Goal: Information Seeking & Learning: Learn about a topic

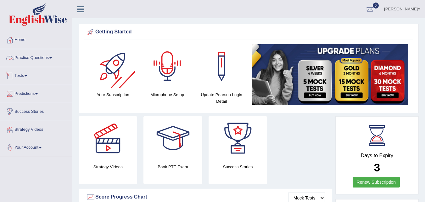
click at [15, 58] on link "Practice Questions" at bounding box center [36, 57] width 72 height 16
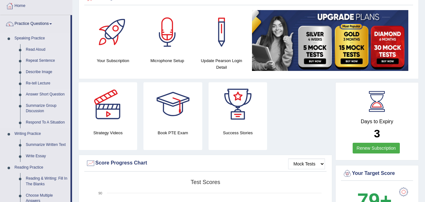
scroll to position [31, 0]
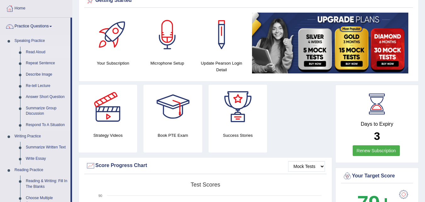
click at [42, 52] on link "Read Aloud" at bounding box center [47, 52] width 48 height 11
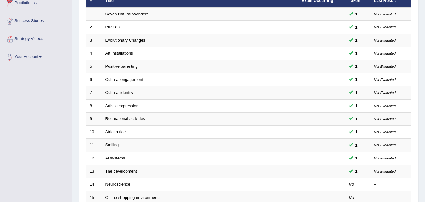
scroll to position [157, 0]
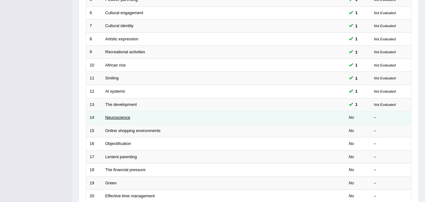
click at [114, 117] on link "Neuroscience" at bounding box center [117, 117] width 25 height 5
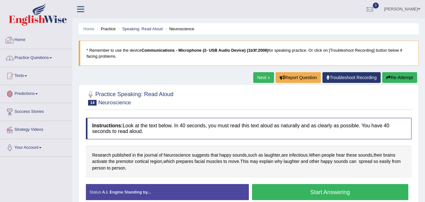
click at [27, 59] on link "Practice Questions" at bounding box center [36, 57] width 72 height 16
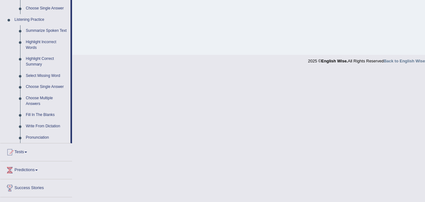
scroll to position [228, 0]
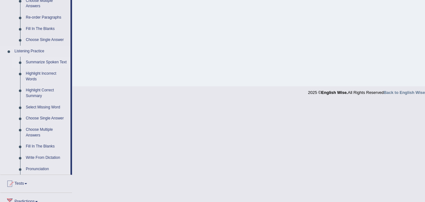
click at [51, 61] on link "Summarize Spoken Text" at bounding box center [47, 62] width 48 height 11
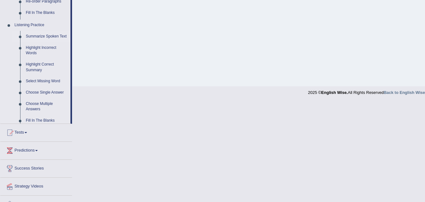
scroll to position [185, 0]
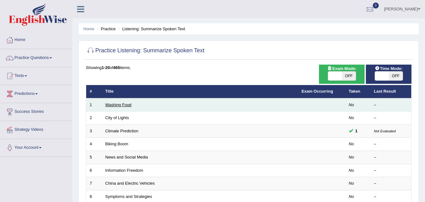
click at [120, 104] on link "Washing Food" at bounding box center [118, 104] width 26 height 5
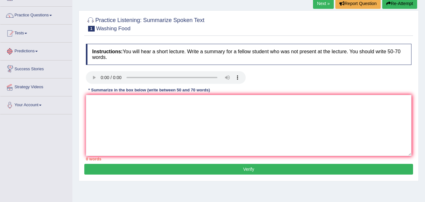
scroll to position [31, 0]
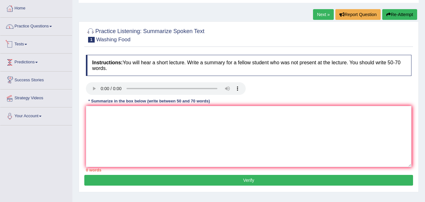
click at [50, 30] on link "Practice Questions" at bounding box center [36, 26] width 72 height 16
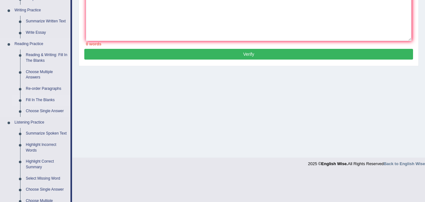
scroll to position [252, 0]
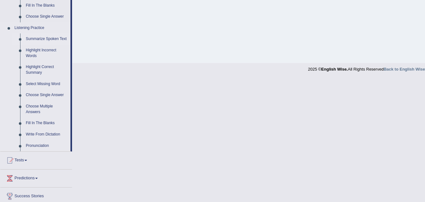
click at [49, 37] on link "Summarize Spoken Text" at bounding box center [47, 38] width 48 height 11
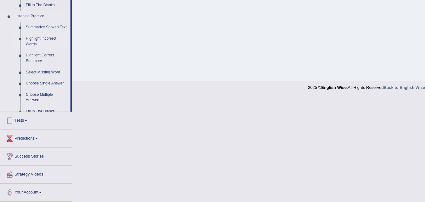
scroll to position [129, 0]
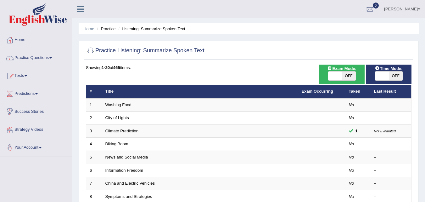
click at [395, 71] on span "Time Mode:" at bounding box center [389, 68] width 33 height 7
drag, startPoint x: 386, startPoint y: 76, endPoint x: 362, endPoint y: 97, distance: 31.7
click at [386, 77] on span at bounding box center [382, 75] width 14 height 9
click at [402, 76] on span "OFF" at bounding box center [396, 75] width 14 height 9
checkbox input "true"
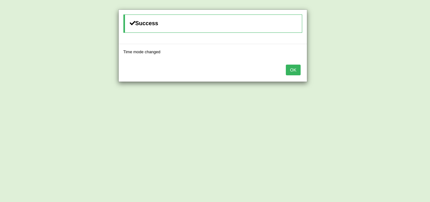
click at [296, 71] on button "OK" at bounding box center [293, 70] width 14 height 11
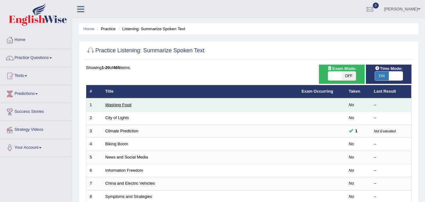
click at [126, 106] on link "Washing Food" at bounding box center [118, 104] width 26 height 5
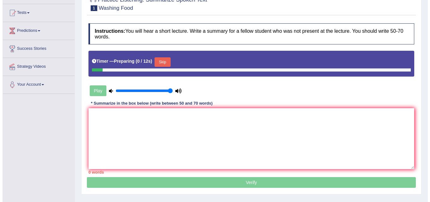
scroll to position [63, 0]
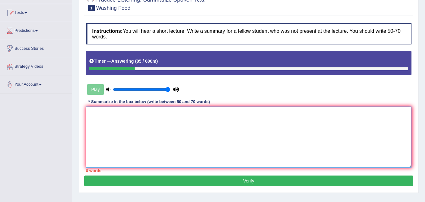
click at [209, 114] on textarea at bounding box center [249, 136] width 326 height 61
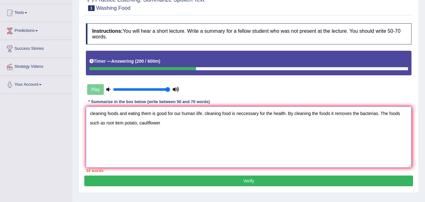
click at [113, 122] on textarea "cleaning foods and eating them is good for our human life. cleaning food is nec…" at bounding box center [249, 136] width 326 height 61
click at [115, 124] on textarea "cleaning foods and eating them is good for our human life. cleaning food is nec…" at bounding box center [249, 136] width 326 height 61
click at [143, 124] on textarea "cleaning foods and eating them is good for our human life. cleaning food is nec…" at bounding box center [249, 136] width 326 height 61
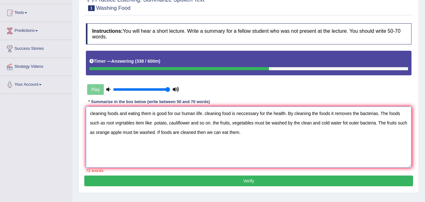
click at [93, 112] on textarea "cleaning foods and eating them is good for our human life. cleaning food is nec…" at bounding box center [249, 136] width 326 height 61
click at [153, 114] on textarea "Cleaning foods and eating them is good for our human life. cleaning food is nec…" at bounding box center [249, 136] width 326 height 61
click at [156, 114] on textarea "Cleaning foods and eating them is good for our human life. cleaning food is nec…" at bounding box center [249, 136] width 326 height 61
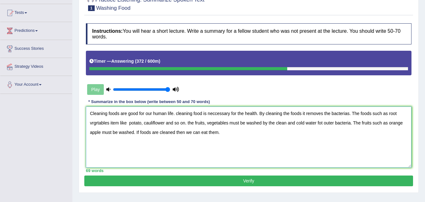
click at [178, 114] on textarea "Cleaning foods are good for our human life. cleaning food is neccessary for the…" at bounding box center [249, 136] width 326 height 61
click at [138, 114] on textarea "Cleaning foods are good for our human life. Cleaning food is neccessary for the…" at bounding box center [249, 136] width 326 height 61
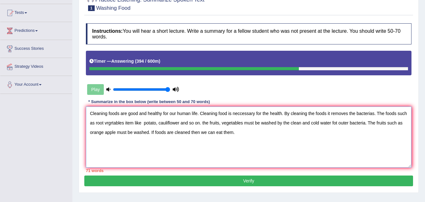
click at [268, 114] on textarea "Cleaning foods are good and healthy for our human life. Cleaning food is necces…" at bounding box center [249, 136] width 326 height 61
drag, startPoint x: 293, startPoint y: 114, endPoint x: 310, endPoint y: 109, distance: 18.1
click at [293, 115] on textarea "Cleaning foods are good and healthy for our human life. Cleaning food is necces…" at bounding box center [249, 136] width 326 height 61
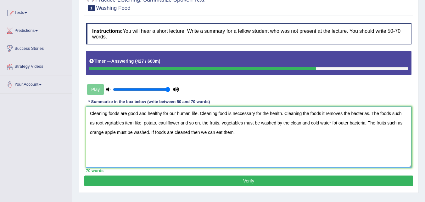
click at [113, 122] on textarea "Cleaning foods are good and healthy for our human life. Cleaning food is necces…" at bounding box center [249, 136] width 326 height 61
click at [145, 123] on textarea "Cleaning foods are good and healthy for our human life. Cleaning food is necces…" at bounding box center [249, 136] width 326 height 61
click at [205, 123] on textarea "Cleaning foods are good and healthy for our human life. Cleaning food is necces…" at bounding box center [249, 136] width 326 height 61
click at [313, 123] on textarea "Cleaning foods are good and healthy for our human life. Cleaning food is necces…" at bounding box center [249, 136] width 326 height 61
click at [284, 114] on textarea "Cleaning foods are good and healthy for our human life. Cleaning food is necces…" at bounding box center [249, 136] width 326 height 61
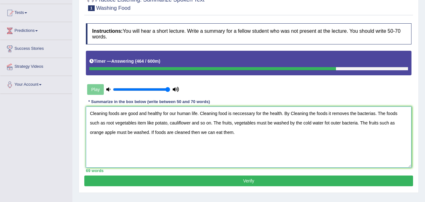
click at [293, 114] on textarea "Cleaning foods are good and healthy for our human life. Cleaning food is necces…" at bounding box center [249, 136] width 326 height 61
type textarea "Cleaning foods are good and healthy for our human life. Cleaning food is necces…"
click at [221, 176] on button "Verify" at bounding box center [248, 180] width 329 height 11
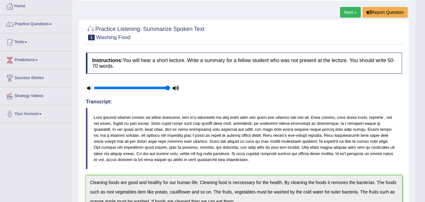
scroll to position [0, 0]
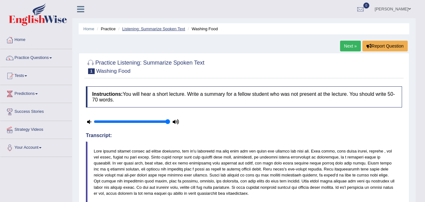
click at [145, 28] on link "Listening: Summarize Spoken Text" at bounding box center [153, 28] width 63 height 5
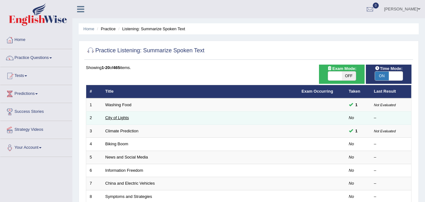
click at [125, 118] on link "City of Lights" at bounding box center [117, 117] width 24 height 5
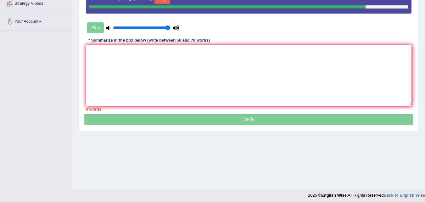
scroll to position [94, 0]
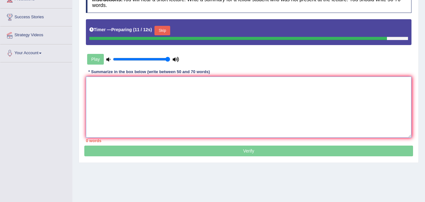
click at [156, 88] on textarea at bounding box center [249, 106] width 326 height 61
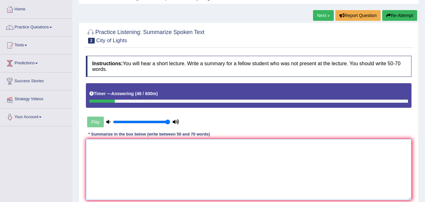
scroll to position [0, 0]
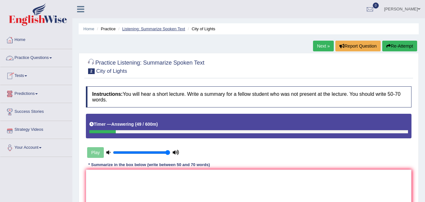
click at [155, 29] on link "Listening: Summarize Spoken Text" at bounding box center [153, 28] width 63 height 5
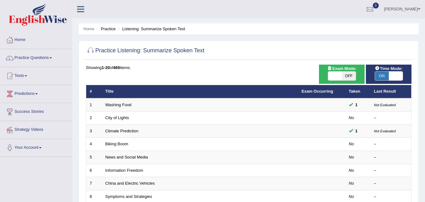
click at [121, 117] on link "City of Lights" at bounding box center [117, 117] width 24 height 5
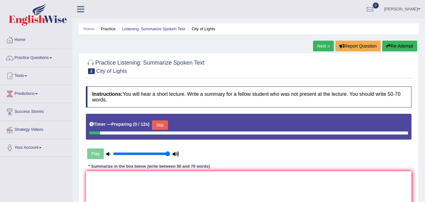
click at [165, 127] on button "Skip" at bounding box center [160, 124] width 16 height 9
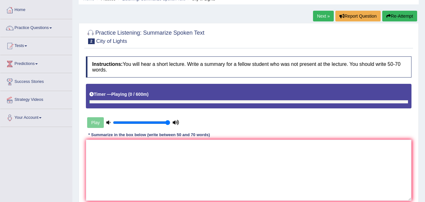
scroll to position [31, 0]
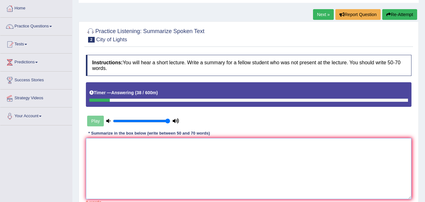
click at [267, 150] on textarea at bounding box center [249, 168] width 326 height 61
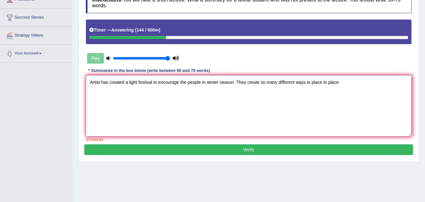
scroll to position [94, 0]
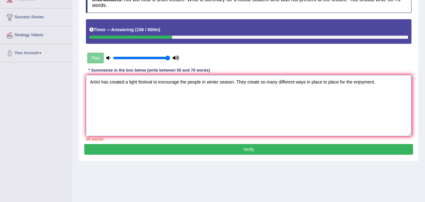
drag, startPoint x: 260, startPoint y: 82, endPoint x: 200, endPoint y: 19, distance: 86.8
click at [200, 20] on div "Instructions: You will hear a short lecture. Write a summary for a fellow stude…" at bounding box center [248, 66] width 329 height 155
click at [259, 80] on textarea "Artist has created a light festival to encourage the people in winter season. T…" at bounding box center [249, 105] width 326 height 61
click at [379, 82] on textarea "Artist has created a light festival to encourage the people in winter season. T…" at bounding box center [249, 105] width 326 height 61
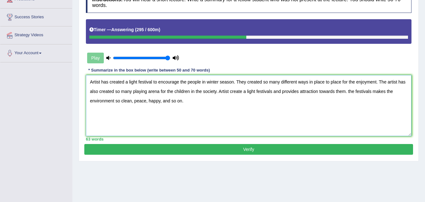
click at [350, 90] on textarea "Artist has created a light festival to encourage the people in winter season. T…" at bounding box center [249, 105] width 326 height 61
click at [217, 106] on textarea "Artist has created a light festival to encourage the people in winter season. T…" at bounding box center [249, 105] width 326 height 61
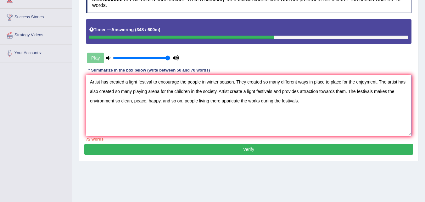
click at [188, 100] on textarea "Artist has created a light festival to encourage the people in winter season. T…" at bounding box center [249, 105] width 326 height 61
click at [132, 99] on textarea "Artist has created a light festival to encourage the people in winter season. T…" at bounding box center [249, 105] width 326 height 61
click at [168, 100] on textarea "Artist has created a light festival to encourage the people in winter season. T…" at bounding box center [249, 105] width 326 height 61
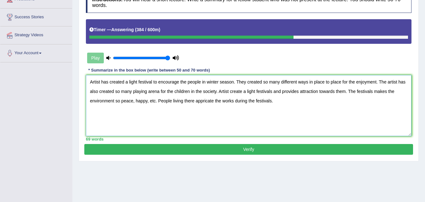
type textarea "Artist has created a light festival to encourage the people in winter season. T…"
click at [217, 147] on button "Verify" at bounding box center [248, 149] width 329 height 11
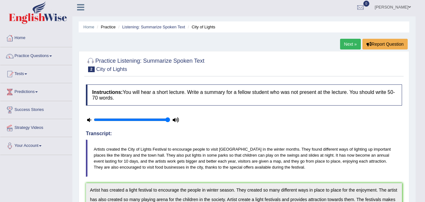
scroll to position [0, 0]
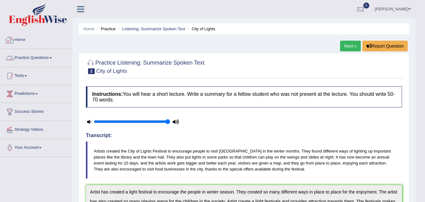
click at [32, 54] on link "Practice Questions" at bounding box center [36, 57] width 72 height 16
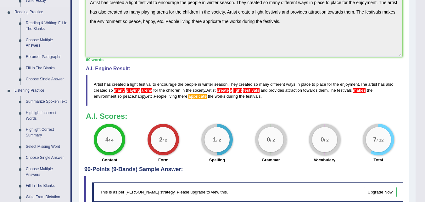
scroll to position [189, 0]
click at [48, 81] on link "Choose Single Answer" at bounding box center [47, 79] width 48 height 11
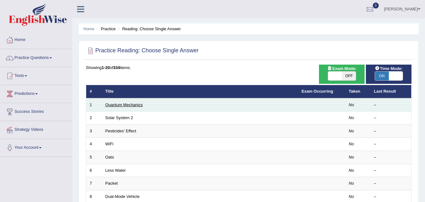
click at [115, 106] on link "Quantum Mechanics" at bounding box center [123, 104] width 37 height 5
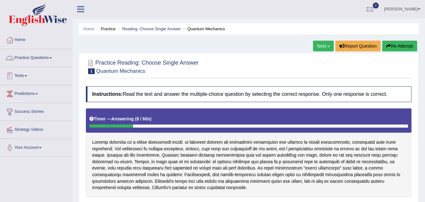
click at [33, 59] on link "Practice Questions" at bounding box center [36, 57] width 72 height 16
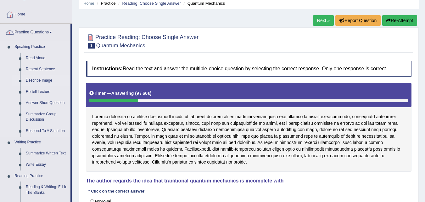
scroll to position [63, 0]
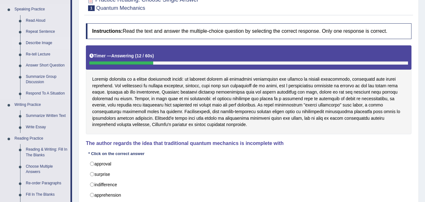
click at [43, 43] on link "Describe Image" at bounding box center [47, 42] width 48 height 11
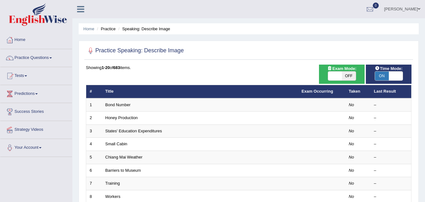
click at [38, 61] on link "Practice Questions" at bounding box center [36, 57] width 72 height 16
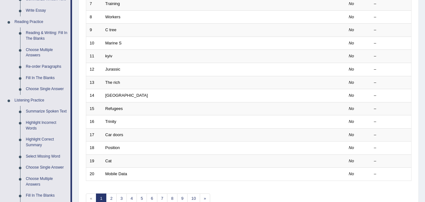
scroll to position [189, 0]
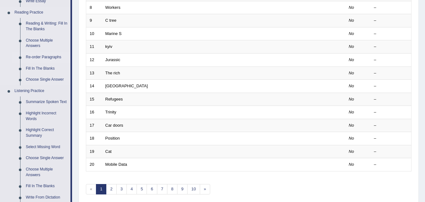
click at [50, 58] on link "Re-order Paragraphs" at bounding box center [47, 57] width 48 height 11
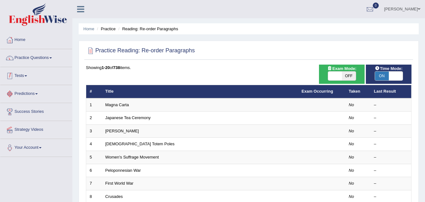
click at [38, 61] on link "Practice Questions" at bounding box center [36, 57] width 72 height 16
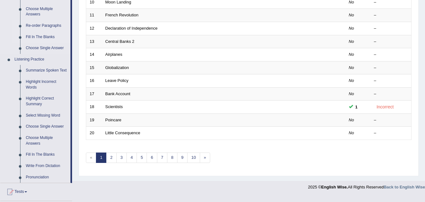
scroll to position [252, 0]
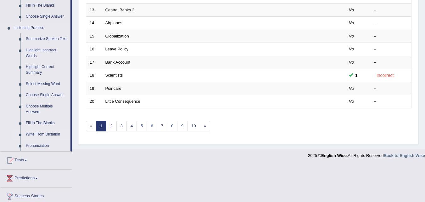
click at [48, 133] on link "Write From Dictation" at bounding box center [47, 134] width 48 height 11
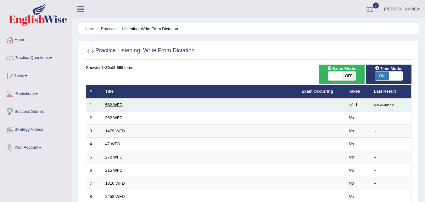
click at [116, 106] on link "562 WFD" at bounding box center [113, 104] width 17 height 5
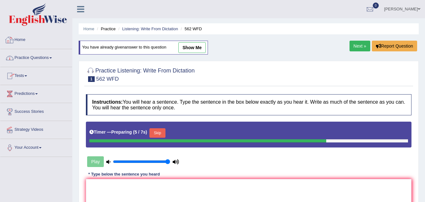
click at [31, 60] on link "Practice Questions" at bounding box center [36, 57] width 72 height 16
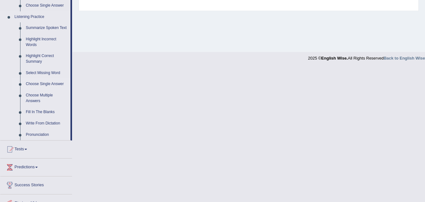
scroll to position [252, 0]
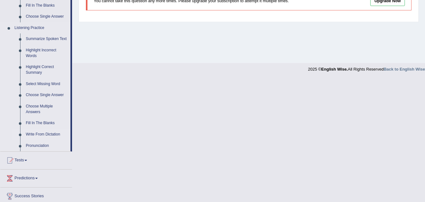
click at [48, 134] on link "Write From Dictation" at bounding box center [47, 134] width 48 height 11
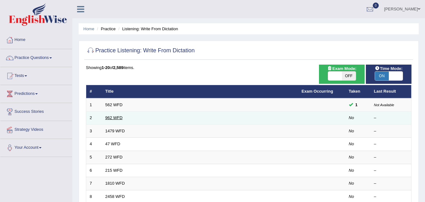
click at [115, 119] on link "962 WFD" at bounding box center [113, 117] width 17 height 5
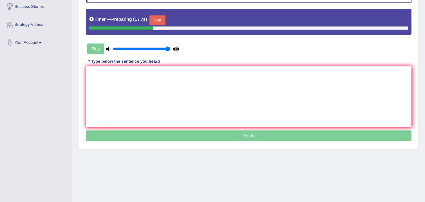
scroll to position [126, 0]
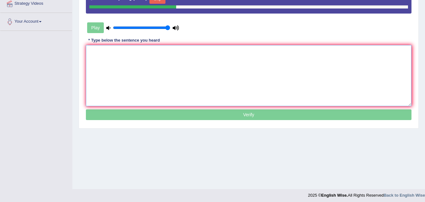
click at [134, 58] on textarea at bounding box center [249, 75] width 326 height 61
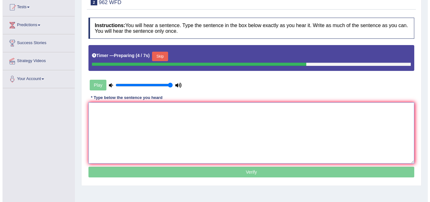
scroll to position [63, 0]
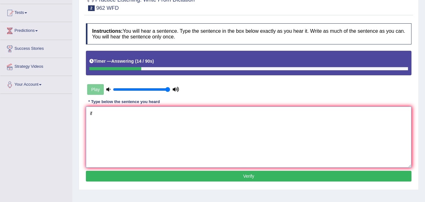
type textarea "i"
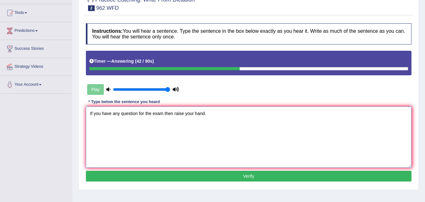
type textarea "If you have any question for the exam then raise your hand."
click at [173, 179] on button "Verify" at bounding box center [249, 176] width 326 height 11
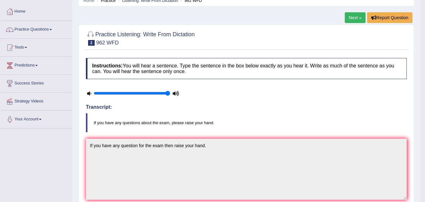
scroll to position [0, 0]
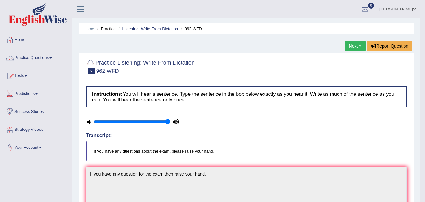
click at [47, 60] on link "Practice Questions" at bounding box center [36, 57] width 72 height 16
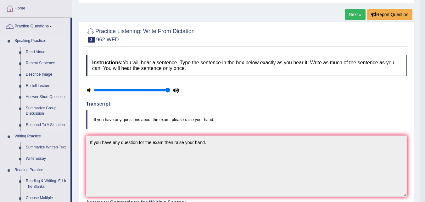
scroll to position [63, 0]
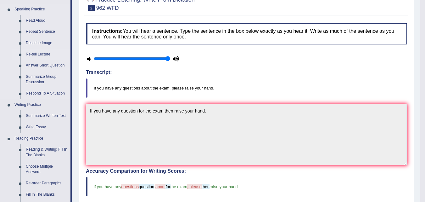
click at [47, 55] on link "Re-tell Lecture" at bounding box center [47, 54] width 48 height 11
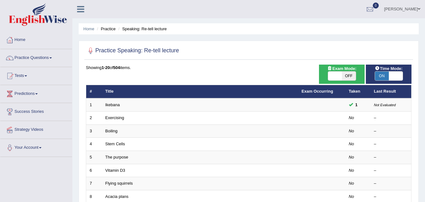
click at [49, 54] on link "Practice Questions" at bounding box center [36, 57] width 72 height 16
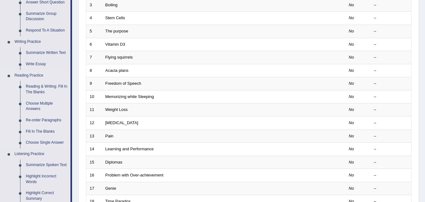
scroll to position [94, 0]
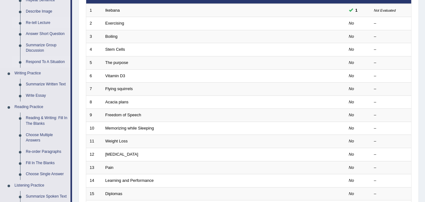
click at [48, 62] on link "Respond To A Situation" at bounding box center [47, 61] width 48 height 11
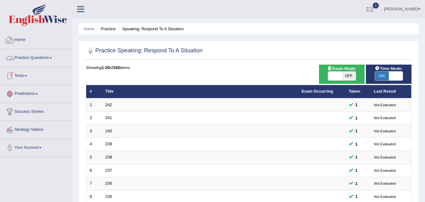
click at [34, 55] on link "Practice Questions" at bounding box center [36, 57] width 72 height 16
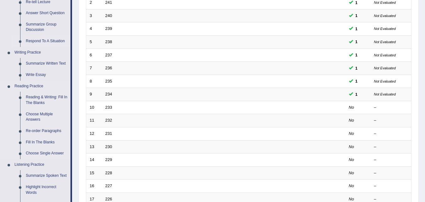
scroll to position [126, 0]
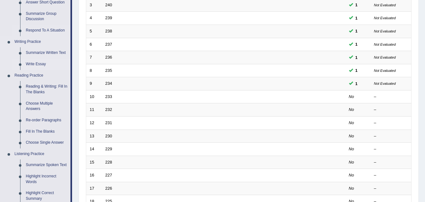
click at [37, 65] on link "Write Essay" at bounding box center [47, 64] width 48 height 11
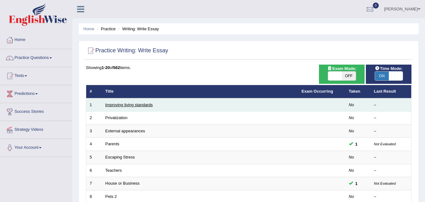
click at [138, 106] on link "Improving living standards" at bounding box center [129, 104] width 48 height 5
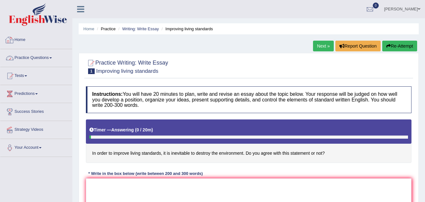
click at [41, 60] on link "Practice Questions" at bounding box center [36, 57] width 72 height 16
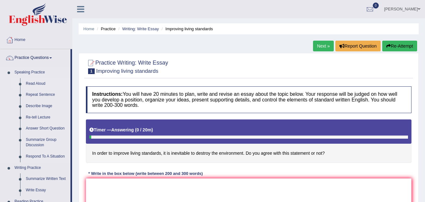
click at [32, 83] on link "Read Aloud" at bounding box center [47, 83] width 48 height 11
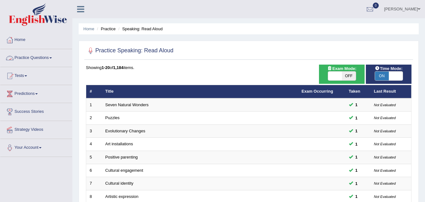
click at [43, 58] on link "Practice Questions" at bounding box center [36, 57] width 72 height 16
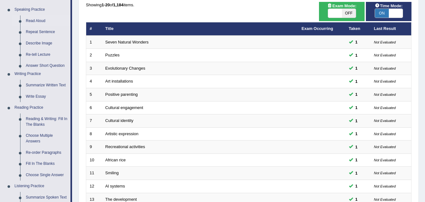
scroll to position [63, 0]
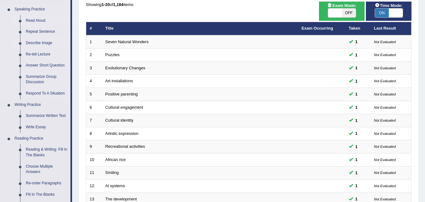
click at [40, 43] on link "Describe Image" at bounding box center [47, 42] width 48 height 11
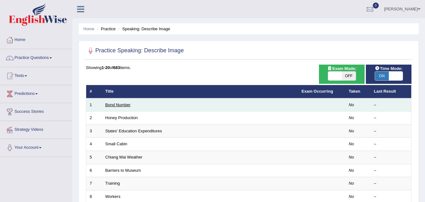
click at [123, 105] on link "Bond Number" at bounding box center [117, 104] width 25 height 5
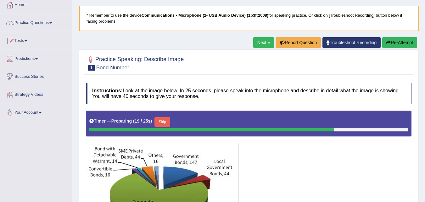
scroll to position [34, 0]
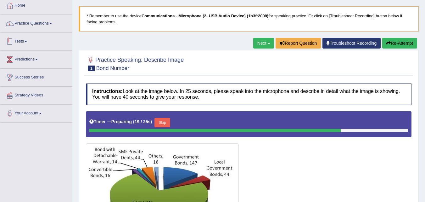
click at [17, 28] on link "Practice Questions" at bounding box center [36, 23] width 72 height 16
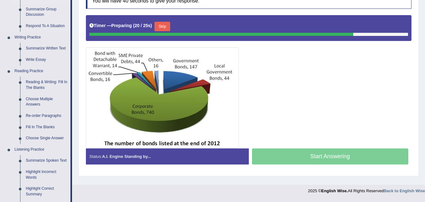
scroll to position [160, 0]
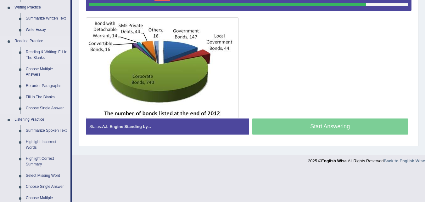
click at [49, 54] on link "Reading & Writing: Fill In The Blanks" at bounding box center [47, 55] width 48 height 17
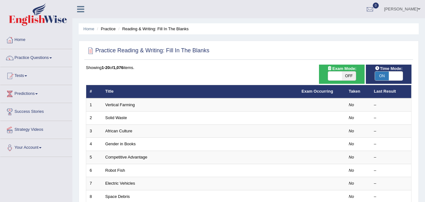
click at [125, 103] on link "Vertical Farming" at bounding box center [120, 104] width 30 height 5
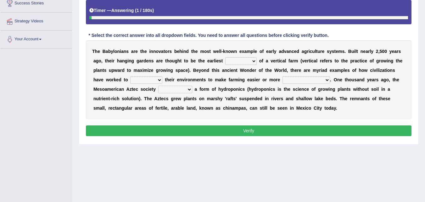
scroll to position [97, 0]
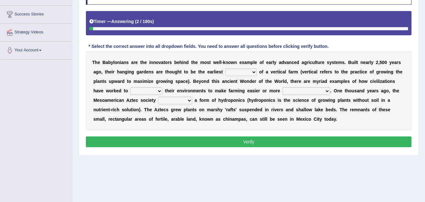
click at [230, 73] on select "prototype failure discredit protocol" at bounding box center [240, 72] width 31 height 8
select select "protocol"
click at [225, 68] on select "prototype failure discredit protocol" at bounding box center [240, 72] width 31 height 8
click at [151, 93] on select "manipulate escape respect disarrange" at bounding box center [146, 91] width 32 height 8
select select "escape"
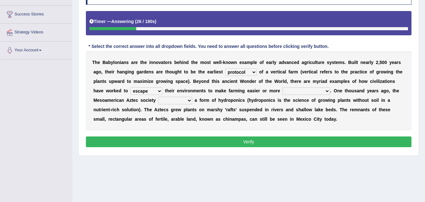
click at [130, 87] on select "manipulate escape respect disarrange" at bounding box center [146, 91] width 32 height 8
click at [285, 89] on select "productive constructive connective counterproductive" at bounding box center [307, 91] width 48 height 8
select select "productive"
click at [283, 87] on select "productive constructive connective counterproductive" at bounding box center [307, 91] width 48 height 8
click at [188, 103] on select "domineered volunteered pioneered engineered" at bounding box center [175, 101] width 34 height 8
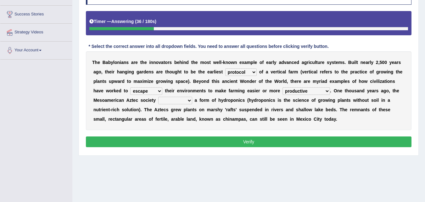
select select "volunteered"
click at [158, 97] on select "domineered volunteered pioneered engineered" at bounding box center [175, 101] width 34 height 8
drag, startPoint x: 251, startPoint y: 138, endPoint x: 256, endPoint y: 135, distance: 5.6
click at [251, 138] on button "Verify" at bounding box center [249, 141] width 326 height 11
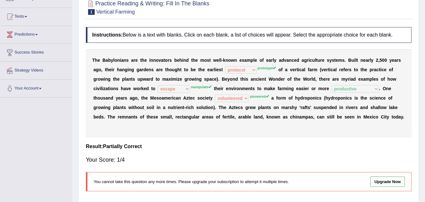
scroll to position [0, 0]
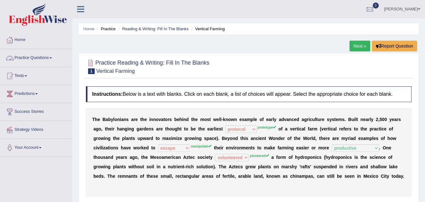
click at [166, 31] on li "Reading & Writing: Fill In The Blanks" at bounding box center [153, 29] width 72 height 6
click at [166, 31] on link "Reading & Writing: Fill In The Blanks" at bounding box center [155, 28] width 66 height 5
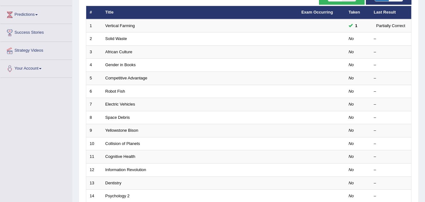
scroll to position [31, 0]
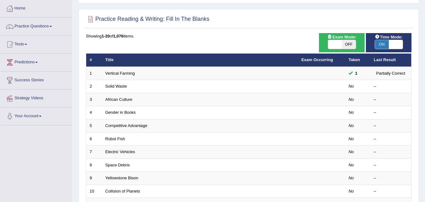
click at [42, 29] on link "Practice Questions" at bounding box center [36, 26] width 72 height 16
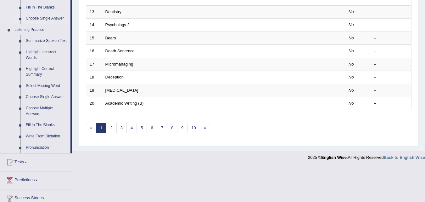
scroll to position [252, 0]
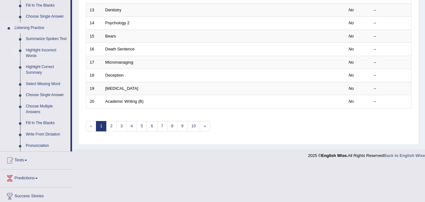
click at [49, 52] on link "Highlight Incorrect Words" at bounding box center [47, 53] width 48 height 17
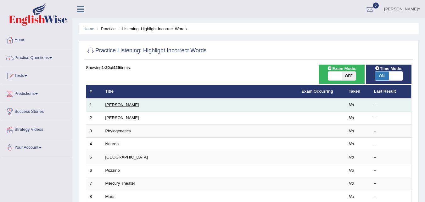
click at [115, 105] on link "[PERSON_NAME]" at bounding box center [122, 104] width 34 height 5
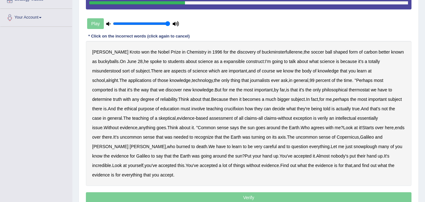
scroll to position [119, 0]
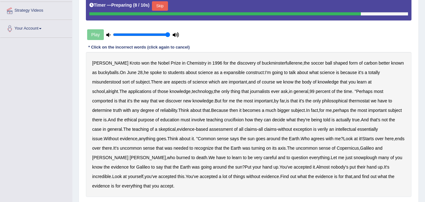
click at [164, 7] on button "Skip" at bounding box center [160, 5] width 16 height 9
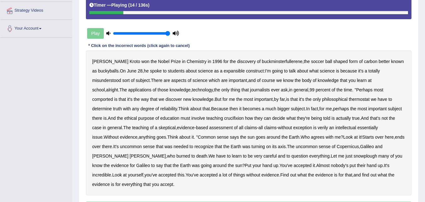
click at [251, 72] on b "construct" at bounding box center [255, 70] width 18 height 5
click at [233, 72] on b "expansible" at bounding box center [234, 70] width 21 height 5
click at [113, 97] on b "comported" at bounding box center [102, 99] width 21 height 5
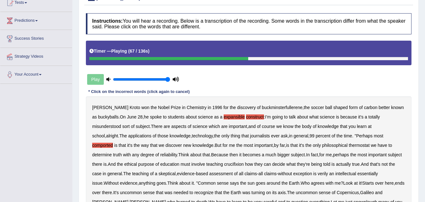
scroll to position [0, 0]
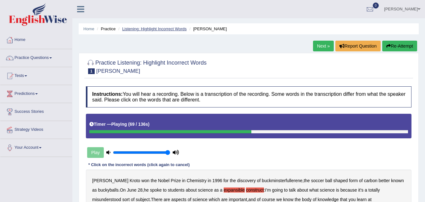
click at [168, 30] on link "Listening: Highlight Incorrect Words" at bounding box center [154, 28] width 65 height 5
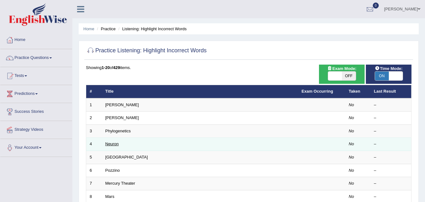
click at [113, 143] on link "Neuron" at bounding box center [112, 143] width 14 height 5
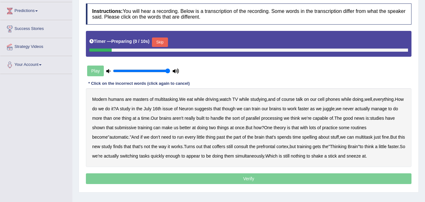
scroll to position [126, 0]
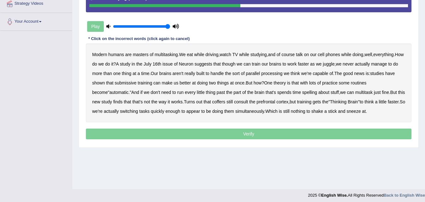
click at [131, 85] on b "submissive" at bounding box center [126, 82] width 22 height 5
click at [212, 103] on b "coffers" at bounding box center [218, 101] width 13 height 5
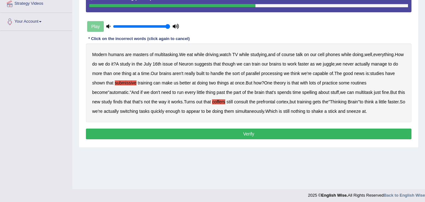
click at [183, 73] on b "aren't" at bounding box center [177, 73] width 11 height 5
click at [231, 133] on button "Verify" at bounding box center [249, 133] width 326 height 11
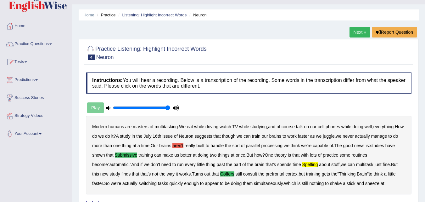
scroll to position [0, 0]
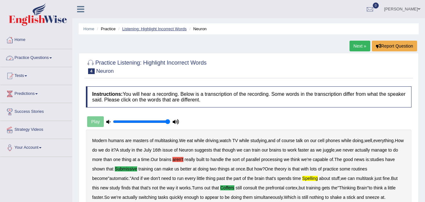
click at [130, 30] on link "Listening: Highlight Incorrect Words" at bounding box center [154, 28] width 65 height 5
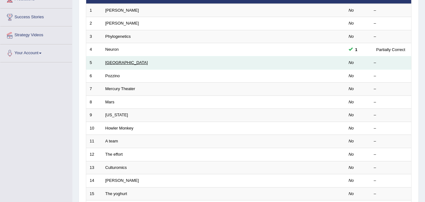
click at [109, 64] on link "[GEOGRAPHIC_DATA]" at bounding box center [126, 62] width 42 height 5
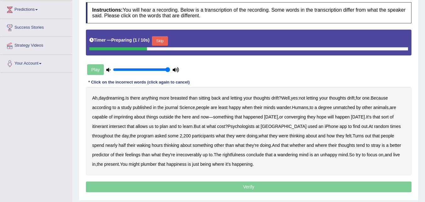
scroll to position [94, 0]
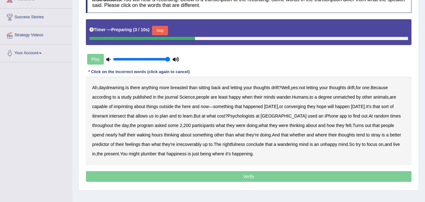
click at [168, 28] on button "Skip" at bounding box center [160, 30] width 16 height 9
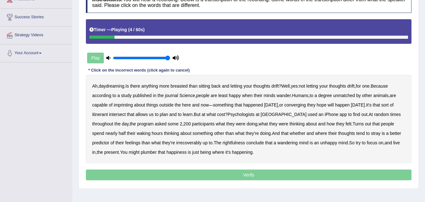
click at [184, 87] on b "breasted" at bounding box center [179, 85] width 17 height 5
click at [132, 106] on b "imprinting" at bounding box center [123, 104] width 19 height 5
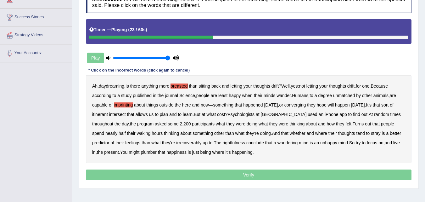
click at [302, 105] on b "converging" at bounding box center [296, 104] width 22 height 5
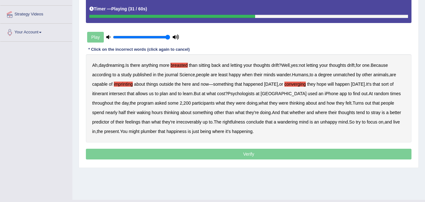
scroll to position [126, 0]
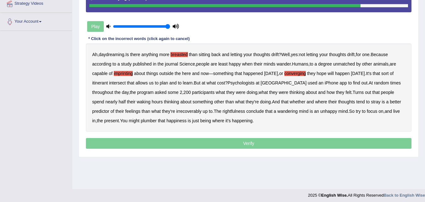
click at [176, 112] on b "irrecoverably" at bounding box center [188, 111] width 25 height 5
click at [141, 121] on b "plumber" at bounding box center [149, 120] width 16 height 5
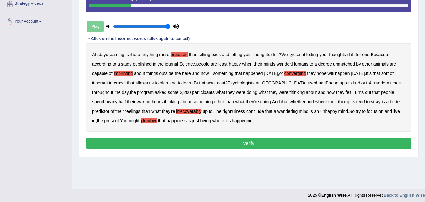
click at [172, 141] on button "Verify" at bounding box center [249, 143] width 326 height 11
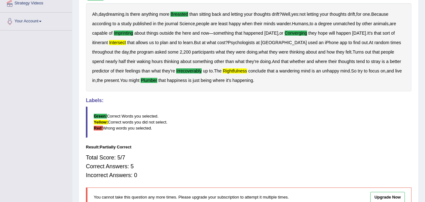
scroll to position [163, 0]
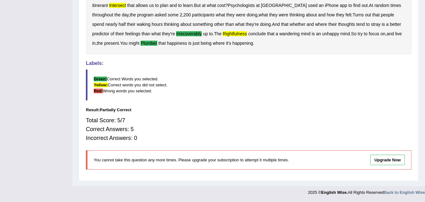
click at [393, 161] on link "Upgrade Now" at bounding box center [387, 160] width 35 height 10
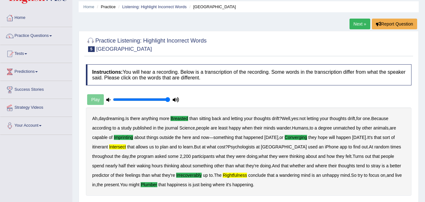
scroll to position [6, 0]
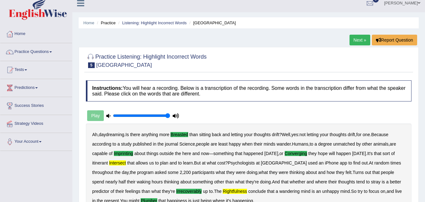
click at [45, 47] on link "Practice Questions" at bounding box center [36, 51] width 72 height 16
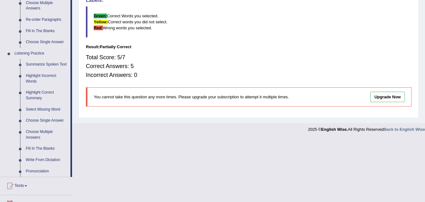
scroll to position [258, 0]
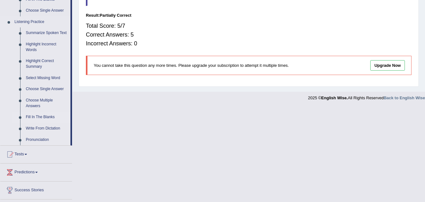
click at [48, 114] on link "Fill In The Blanks" at bounding box center [47, 116] width 48 height 11
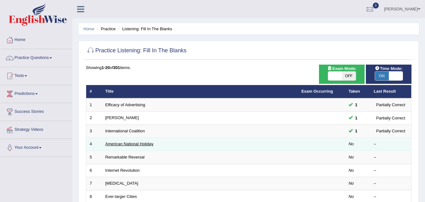
click at [116, 144] on link "American National Holiday" at bounding box center [129, 143] width 48 height 5
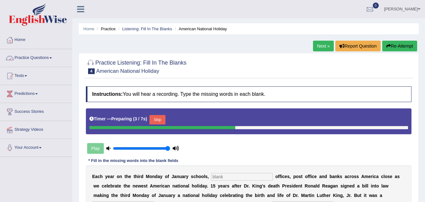
click at [38, 53] on link "Practice Questions" at bounding box center [36, 57] width 72 height 16
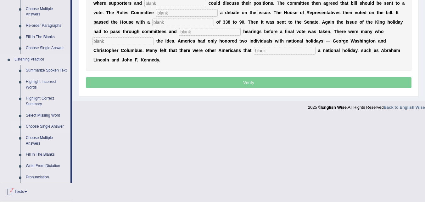
scroll to position [252, 0]
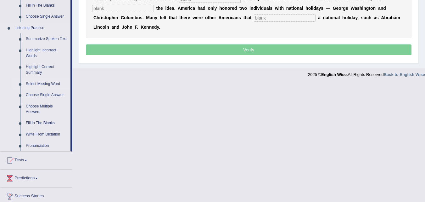
click at [40, 83] on link "Select Missing Word" at bounding box center [47, 83] width 48 height 11
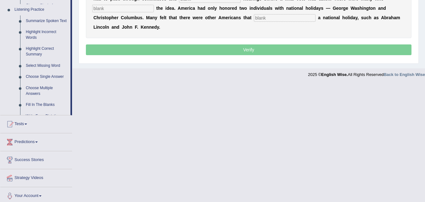
scroll to position [134, 0]
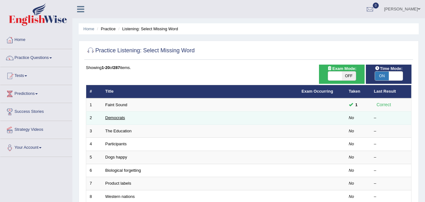
click at [114, 118] on link "Democrats" at bounding box center [115, 117] width 20 height 5
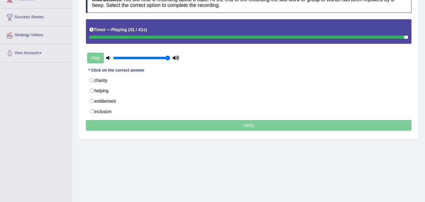
scroll to position [63, 0]
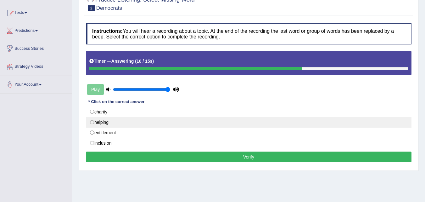
click at [117, 121] on label "helping" at bounding box center [249, 122] width 326 height 11
radio input "true"
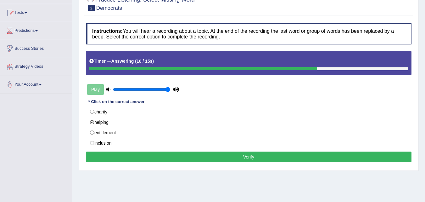
click at [144, 158] on button "Verify" at bounding box center [249, 156] width 326 height 11
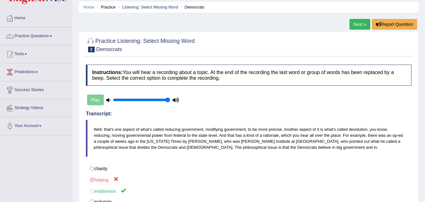
scroll to position [0, 0]
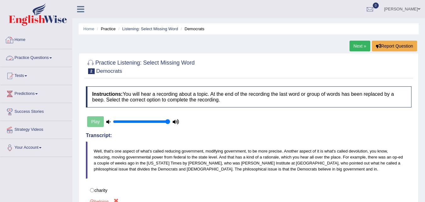
click at [46, 57] on link "Practice Questions" at bounding box center [36, 57] width 72 height 16
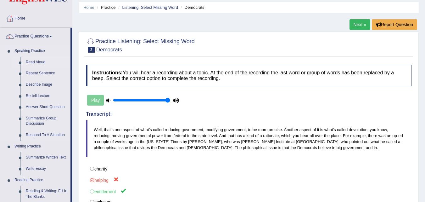
scroll to position [31, 0]
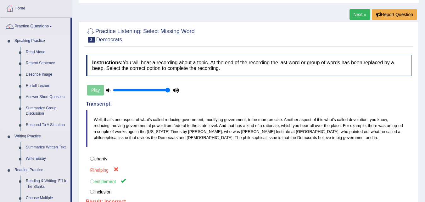
click at [45, 98] on link "Answer Short Question" at bounding box center [47, 96] width 48 height 11
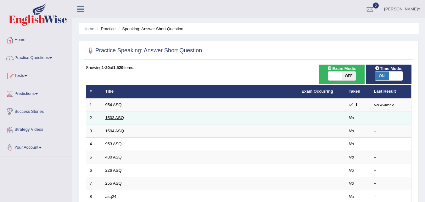
click at [121, 117] on link "1503 ASQ" at bounding box center [114, 117] width 19 height 5
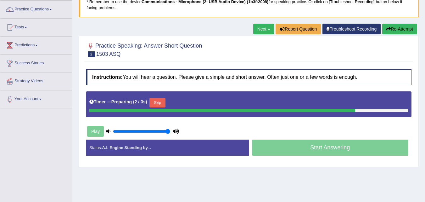
scroll to position [31, 0]
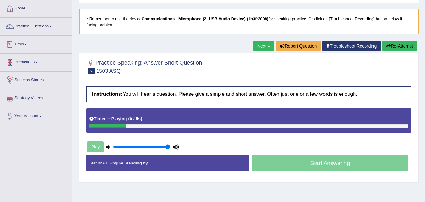
click at [25, 33] on li "Practice Questions Speaking Practice Read Aloud Repeat Sentence Describe Image …" at bounding box center [36, 27] width 72 height 18
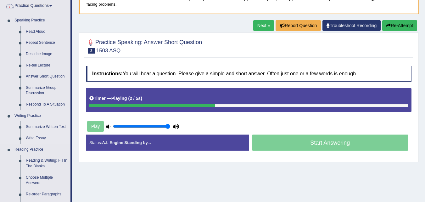
scroll to position [63, 0]
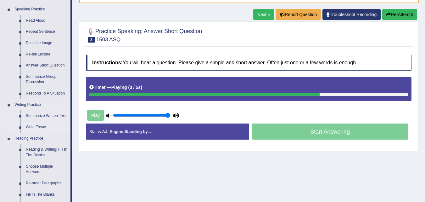
click at [37, 126] on link "Write Essay" at bounding box center [47, 126] width 48 height 11
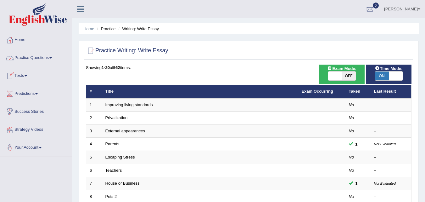
click at [33, 59] on link "Practice Questions" at bounding box center [36, 57] width 72 height 16
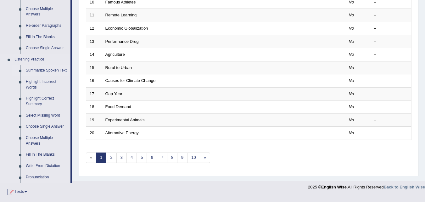
scroll to position [252, 0]
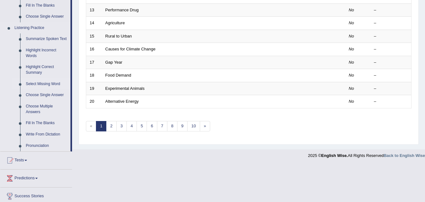
click at [43, 85] on link "Select Missing Word" at bounding box center [47, 83] width 48 height 11
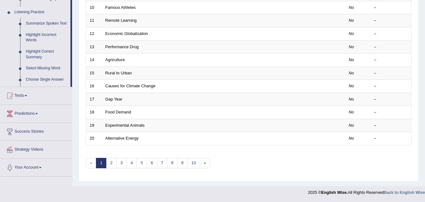
scroll to position [82, 0]
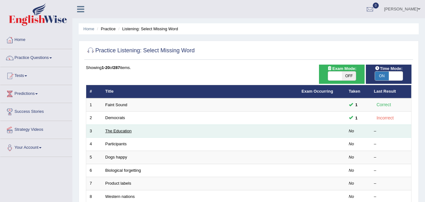
click at [120, 132] on link "The Education" at bounding box center [118, 130] width 26 height 5
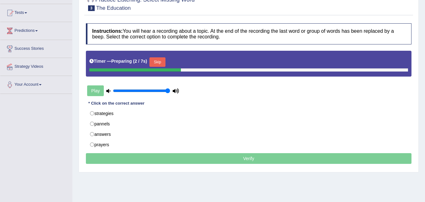
scroll to position [94, 0]
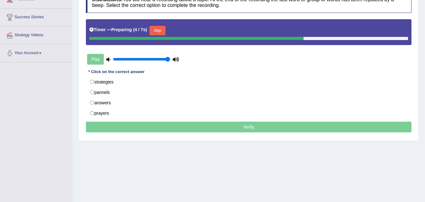
click at [156, 26] on button "Skip" at bounding box center [157, 30] width 16 height 9
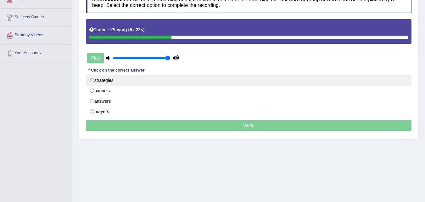
click at [138, 86] on label "strategies" at bounding box center [249, 80] width 326 height 11
radio input "true"
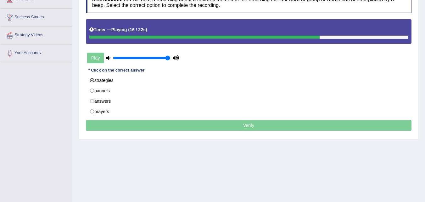
click at [154, 123] on p "Verify" at bounding box center [249, 125] width 326 height 11
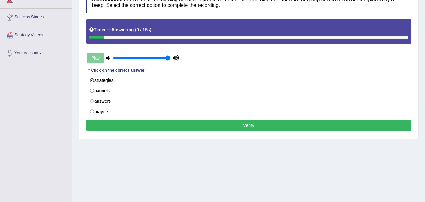
click at [124, 127] on button "Verify" at bounding box center [249, 125] width 326 height 11
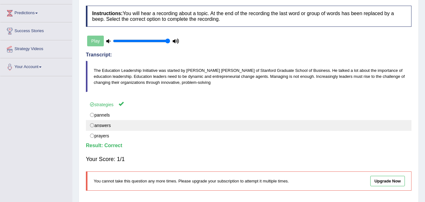
scroll to position [3, 0]
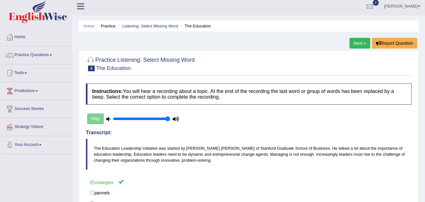
click at [357, 41] on link "Next »" at bounding box center [360, 43] width 21 height 11
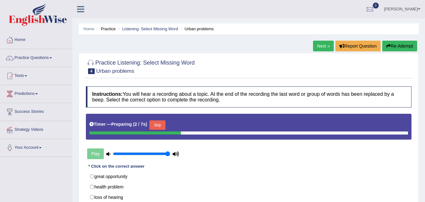
click at [161, 122] on button "Skip" at bounding box center [157, 124] width 16 height 9
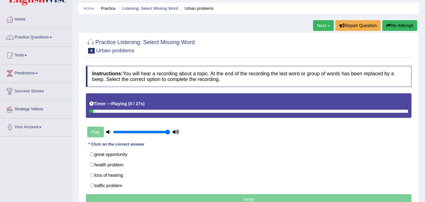
scroll to position [31, 0]
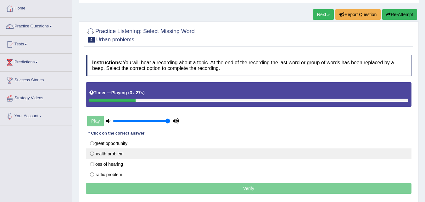
click at [149, 152] on label "health problem" at bounding box center [249, 153] width 326 height 11
radio input "true"
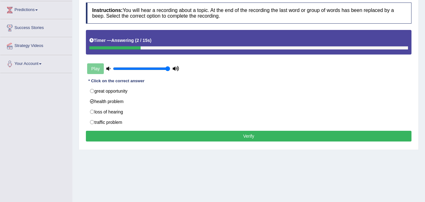
scroll to position [94, 0]
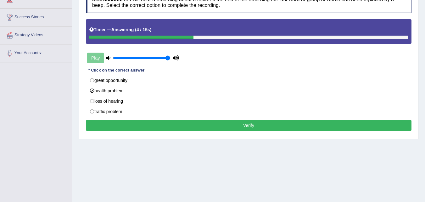
click at [219, 121] on button "Verify" at bounding box center [249, 125] width 326 height 11
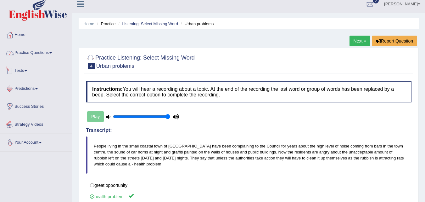
scroll to position [0, 0]
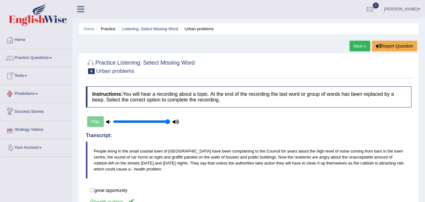
click at [28, 55] on link "Practice Questions" at bounding box center [36, 57] width 72 height 16
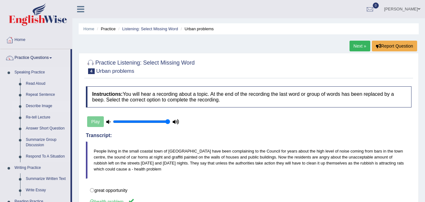
click at [47, 105] on link "Describe Image" at bounding box center [47, 105] width 48 height 11
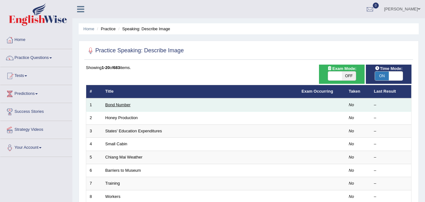
click at [128, 107] on link "Bond Number" at bounding box center [117, 104] width 25 height 5
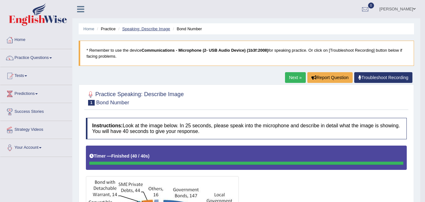
click at [161, 28] on link "Speaking: Describe Image" at bounding box center [146, 28] width 48 height 5
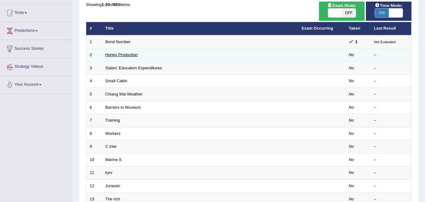
click at [118, 55] on link "Honey Production" at bounding box center [121, 54] width 32 height 5
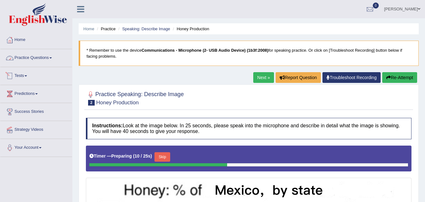
click at [44, 61] on link "Practice Questions" at bounding box center [36, 57] width 72 height 16
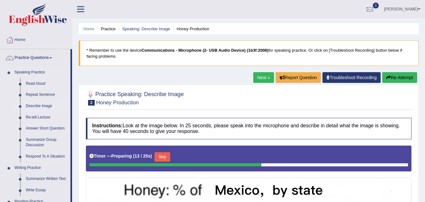
click at [45, 104] on link "Describe Image" at bounding box center [47, 105] width 48 height 11
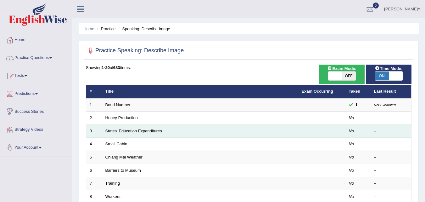
click at [129, 132] on link "States' Education Expenditures" at bounding box center [133, 130] width 57 height 5
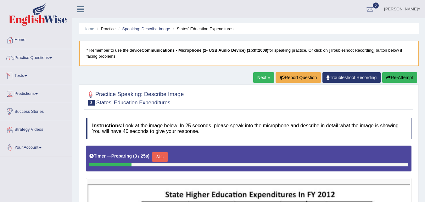
click at [25, 60] on link "Practice Questions" at bounding box center [36, 57] width 72 height 16
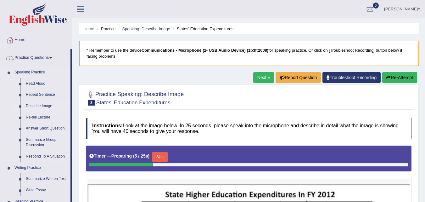
click at [43, 104] on link "Describe Image" at bounding box center [47, 105] width 48 height 11
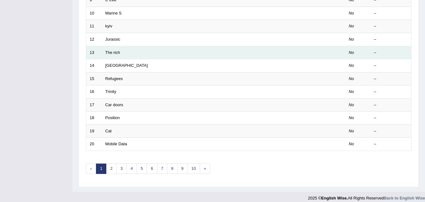
scroll to position [215, 0]
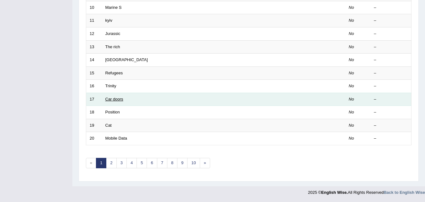
click at [118, 100] on link "Car doors" at bounding box center [114, 99] width 18 height 5
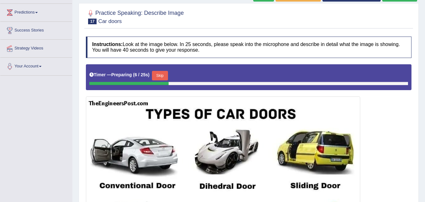
scroll to position [76, 0]
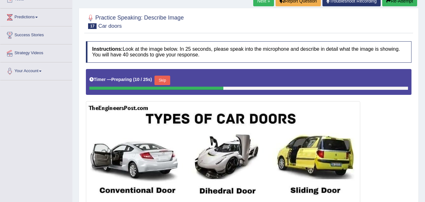
click at [166, 79] on button "Skip" at bounding box center [163, 80] width 16 height 9
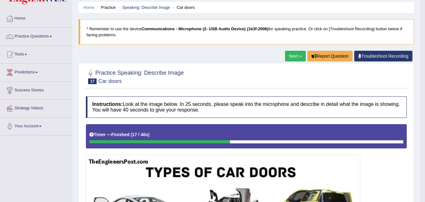
scroll to position [12, 0]
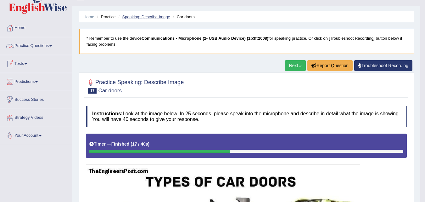
click at [137, 18] on link "Speaking: Describe Image" at bounding box center [146, 16] width 48 height 5
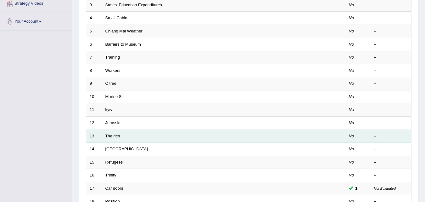
scroll to position [215, 0]
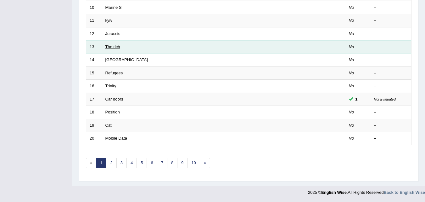
click at [113, 48] on link "The rich" at bounding box center [112, 46] width 15 height 5
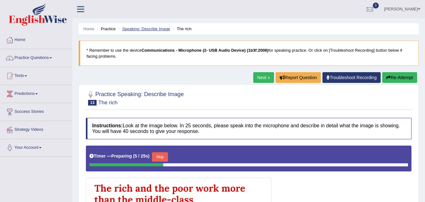
click at [144, 27] on link "Speaking: Describe Image" at bounding box center [146, 28] width 48 height 5
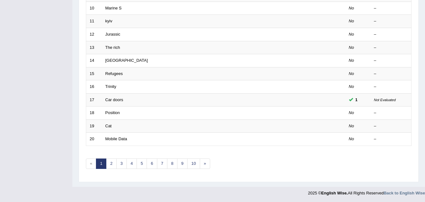
scroll to position [215, 0]
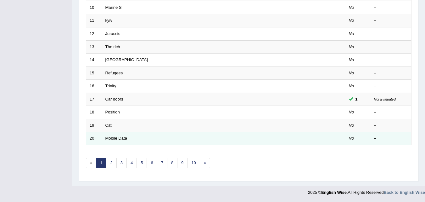
click at [115, 140] on link "Mobile Data" at bounding box center [116, 138] width 22 height 5
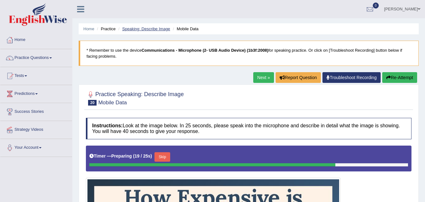
click at [152, 31] on li "Speaking: Describe Image" at bounding box center [144, 29] width 54 height 6
click at [152, 27] on link "Speaking: Describe Image" at bounding box center [146, 28] width 48 height 5
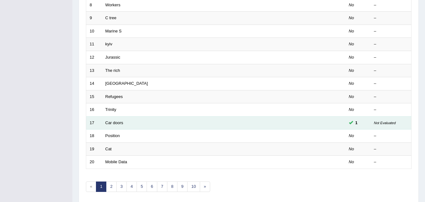
scroll to position [215, 0]
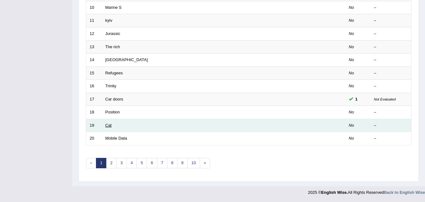
click at [108, 126] on link "Cat" at bounding box center [108, 125] width 6 height 5
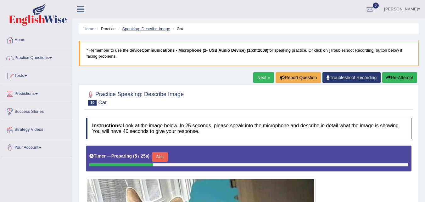
click at [154, 30] on link "Speaking: Describe Image" at bounding box center [146, 28] width 48 height 5
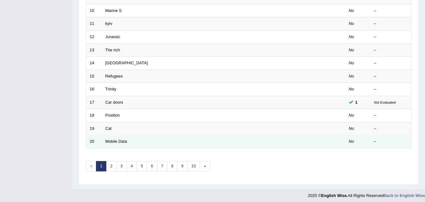
scroll to position [215, 0]
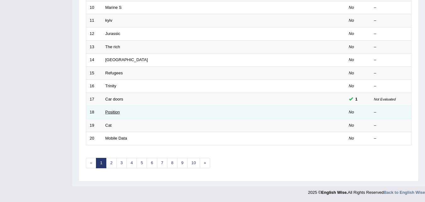
click at [110, 113] on link "Position" at bounding box center [112, 112] width 14 height 5
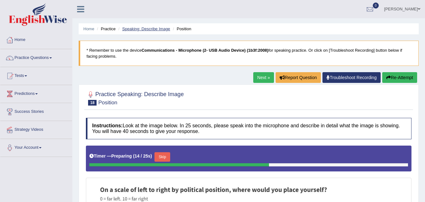
click at [138, 29] on link "Speaking: Describe Image" at bounding box center [146, 28] width 48 height 5
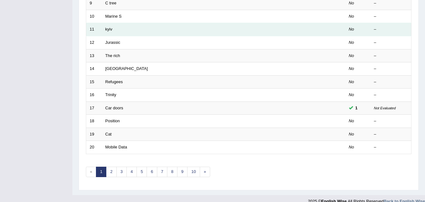
scroll to position [215, 0]
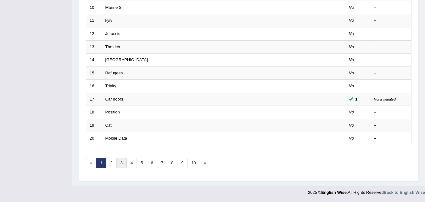
click at [124, 160] on link "3" at bounding box center [121, 163] width 10 height 10
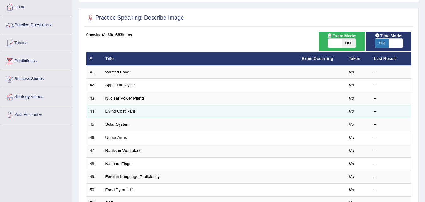
scroll to position [31, 0]
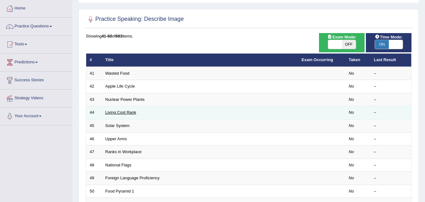
click at [131, 114] on link "Living Cost Rank" at bounding box center [120, 112] width 31 height 5
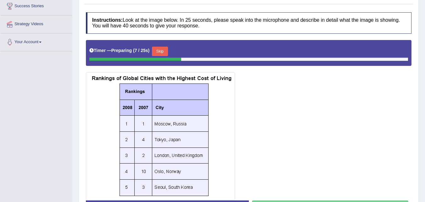
scroll to position [94, 0]
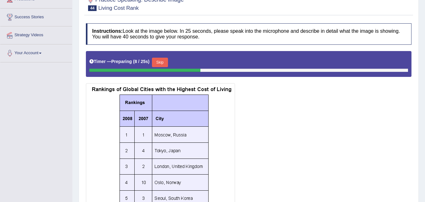
click at [166, 61] on button "Skip" at bounding box center [160, 62] width 16 height 9
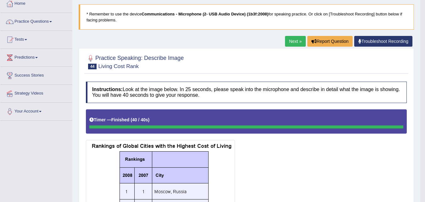
scroll to position [30, 0]
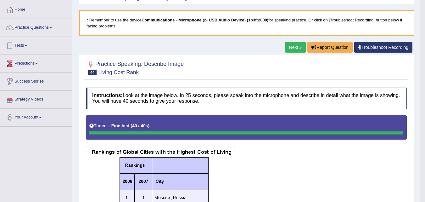
click at [38, 83] on link "Success Stories" at bounding box center [36, 81] width 72 height 16
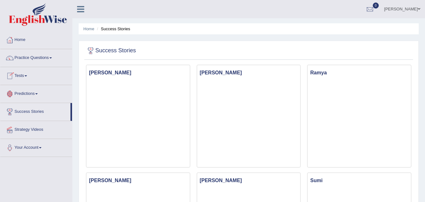
click at [25, 95] on link "Predictions" at bounding box center [36, 93] width 72 height 16
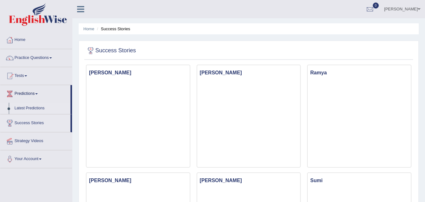
click at [27, 108] on link "Latest Predictions" at bounding box center [41, 108] width 59 height 11
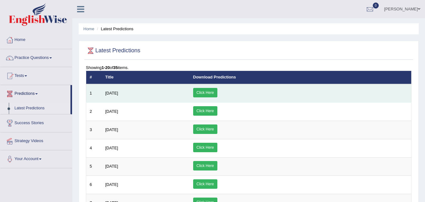
click at [217, 97] on link "Click Here" at bounding box center [205, 92] width 24 height 9
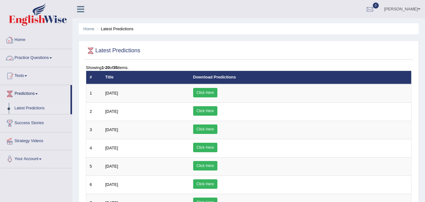
click at [39, 55] on link "Practice Questions" at bounding box center [36, 57] width 72 height 16
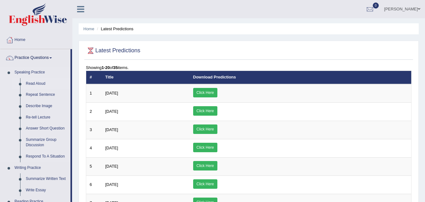
click at [37, 84] on link "Read Aloud" at bounding box center [47, 83] width 48 height 11
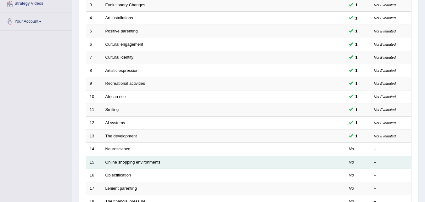
click at [119, 162] on link "Online shopping environments" at bounding box center [132, 162] width 55 height 5
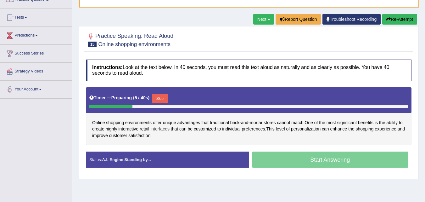
scroll to position [63, 0]
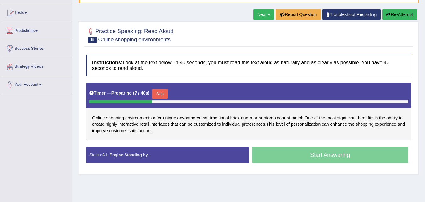
click at [166, 91] on button "Skip" at bounding box center [160, 93] width 16 height 9
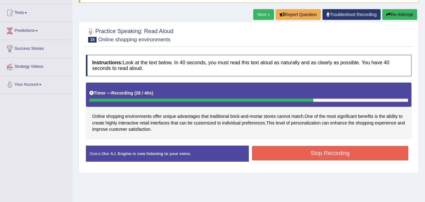
click at [285, 152] on button "Stop Recording" at bounding box center [330, 153] width 157 height 14
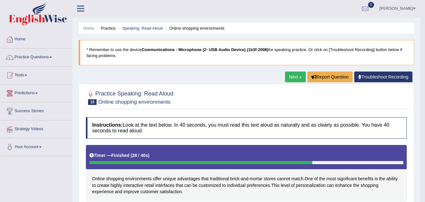
scroll to position [0, 0]
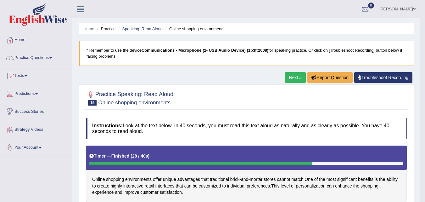
click at [36, 61] on link "Practice Questions" at bounding box center [36, 57] width 72 height 16
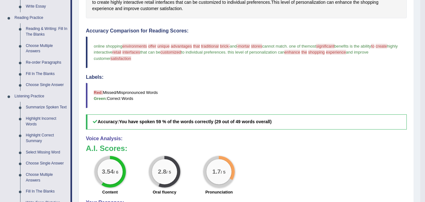
scroll to position [189, 0]
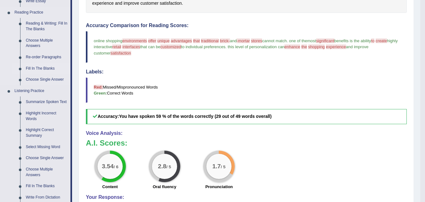
click at [48, 70] on link "Fill In The Blanks" at bounding box center [47, 68] width 48 height 11
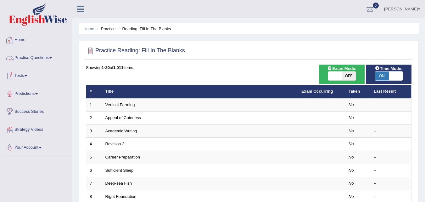
click at [38, 57] on link "Practice Questions" at bounding box center [36, 57] width 72 height 16
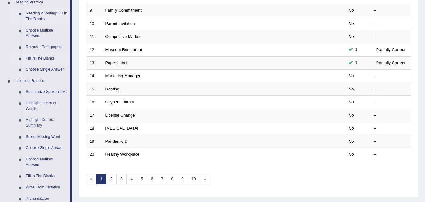
scroll to position [189, 0]
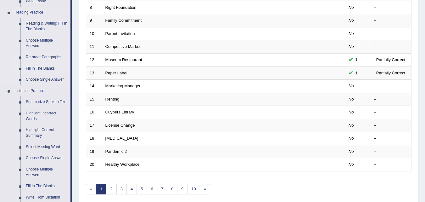
click at [42, 54] on link "Re-order Paragraphs" at bounding box center [47, 57] width 48 height 11
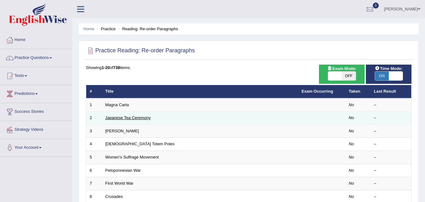
click at [128, 117] on link "Japanese Tea Ceremony" at bounding box center [127, 117] width 45 height 5
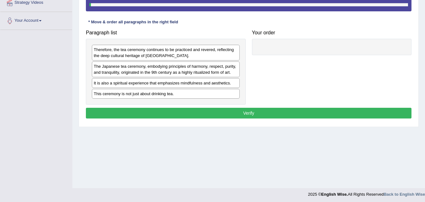
scroll to position [129, 0]
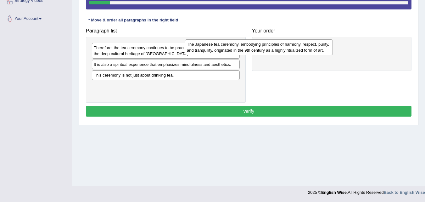
drag, startPoint x: 189, startPoint y: 69, endPoint x: 284, endPoint y: 47, distance: 97.6
click at [284, 47] on div "The Japanese tea ceremony, embodying principles of harmony, respect, purity, an…" at bounding box center [259, 47] width 148 height 16
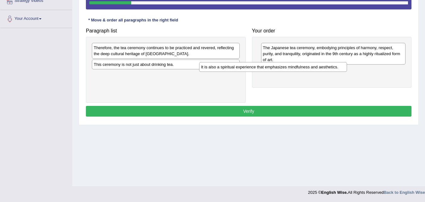
drag, startPoint x: 174, startPoint y: 66, endPoint x: 291, endPoint y: 70, distance: 117.8
click at [291, 70] on div "It is also a spiritual experience that emphasizes mindfulness and aesthetics." at bounding box center [273, 67] width 148 height 10
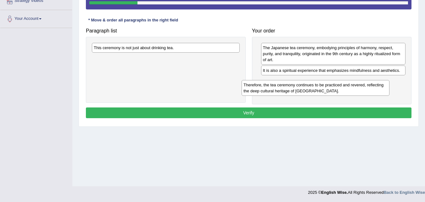
drag, startPoint x: 169, startPoint y: 55, endPoint x: 334, endPoint y: 94, distance: 168.8
click at [334, 94] on div "Therefore, the tea ceremony continues to be practiced and revered, reflecting t…" at bounding box center [316, 88] width 148 height 16
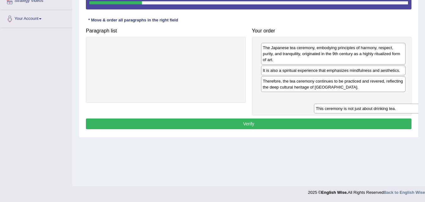
drag, startPoint x: 130, startPoint y: 50, endPoint x: 345, endPoint y: 107, distance: 222.2
click at [352, 109] on div "This ceremony is not just about drinking tea." at bounding box center [388, 109] width 148 height 10
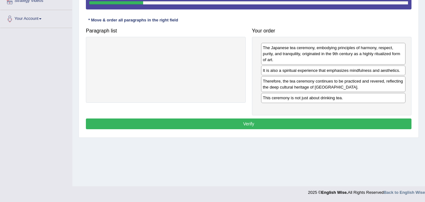
click at [329, 125] on button "Verify" at bounding box center [249, 123] width 326 height 11
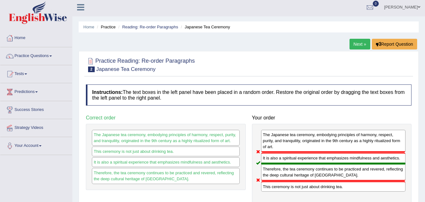
scroll to position [0, 0]
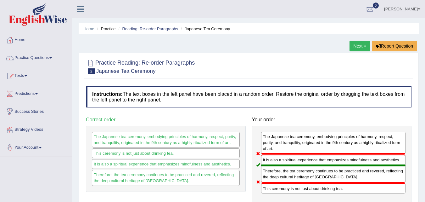
click at [363, 47] on link "Next »" at bounding box center [360, 46] width 21 height 11
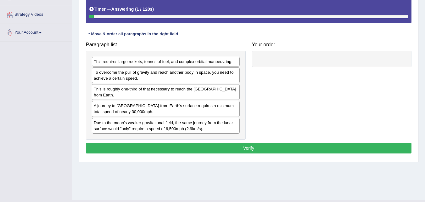
scroll to position [126, 0]
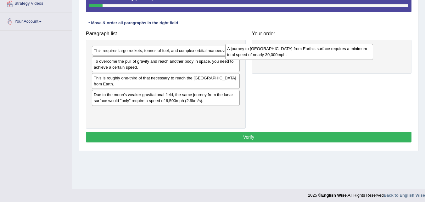
drag, startPoint x: 182, startPoint y: 103, endPoint x: 316, endPoint y: 57, distance: 141.1
click at [316, 57] on div "A journey to Mars from Earth's surface requires a minimum total speed of nearly…" at bounding box center [299, 52] width 148 height 16
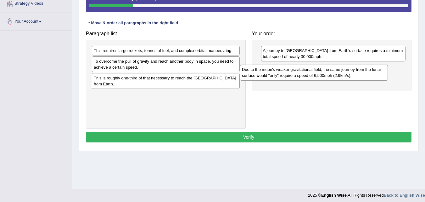
drag, startPoint x: 139, startPoint y: 100, endPoint x: 288, endPoint y: 75, distance: 150.4
click at [288, 75] on div "Due to the moon's weaker gravitational field, the same journey from the lunar s…" at bounding box center [314, 73] width 148 height 16
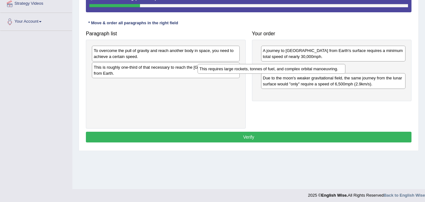
drag, startPoint x: 195, startPoint y: 53, endPoint x: 300, endPoint y: 71, distance: 107.3
click at [300, 71] on div "This requires large rockets, tonnes of fuel, and complex orbital manoeuvring." at bounding box center [272, 69] width 148 height 10
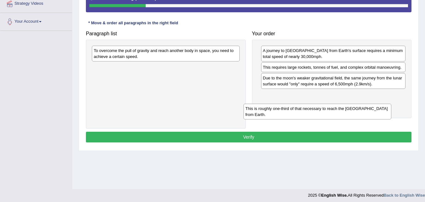
drag, startPoint x: 125, startPoint y: 72, endPoint x: 277, endPoint y: 113, distance: 157.7
click at [277, 113] on div "This is roughly one-third of that necessary to reach the International Space St…" at bounding box center [318, 112] width 148 height 16
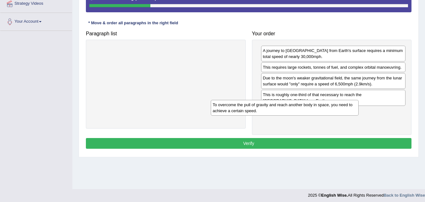
drag, startPoint x: 176, startPoint y: 55, endPoint x: 296, endPoint y: 110, distance: 132.1
click at [296, 110] on div "To overcome the pull of gravity and reach another body in space, you need to ac…" at bounding box center [285, 108] width 148 height 16
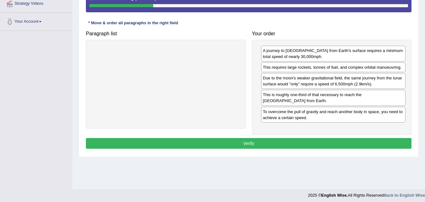
click at [285, 142] on button "Verify" at bounding box center [249, 143] width 326 height 11
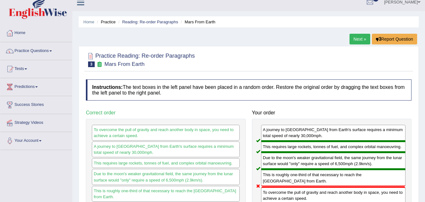
scroll to position [0, 0]
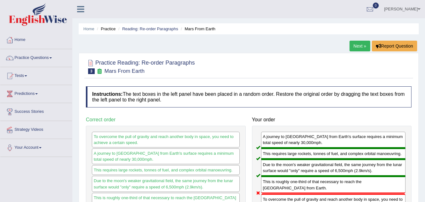
click at [361, 48] on link "Next »" at bounding box center [360, 46] width 21 height 11
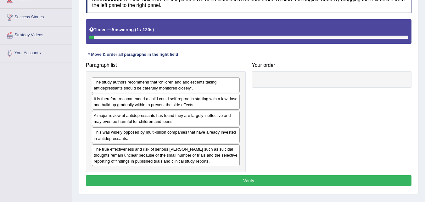
scroll to position [126, 0]
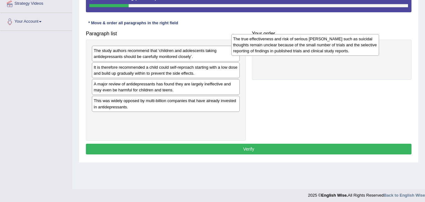
drag, startPoint x: 129, startPoint y: 121, endPoint x: 280, endPoint y: 29, distance: 176.4
click at [280, 34] on div "The true effectiveness and risk of serious [PERSON_NAME] such as suicidal thoug…" at bounding box center [305, 45] width 148 height 22
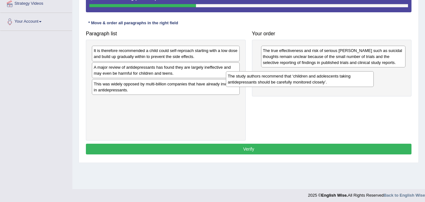
drag, startPoint x: 174, startPoint y: 56, endPoint x: 308, endPoint y: 82, distance: 136.5
click at [308, 82] on div "The study authors recommend that ‘children and adolescents taking antidepressan…" at bounding box center [300, 79] width 148 height 16
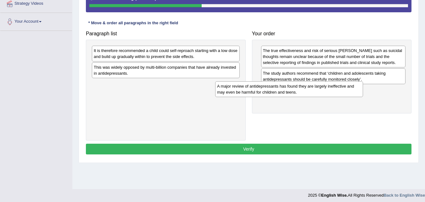
drag, startPoint x: 145, startPoint y: 73, endPoint x: 268, endPoint y: 92, distance: 124.8
click at [268, 92] on div "A major review of antidepressants has found they are largely ineffective and ma…" at bounding box center [289, 89] width 148 height 16
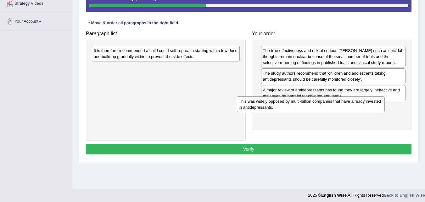
drag, startPoint x: 152, startPoint y: 71, endPoint x: 299, endPoint y: 106, distance: 150.5
click at [299, 106] on div "This was widely opposed by multi-billion companies that have already invested i…" at bounding box center [311, 104] width 148 height 16
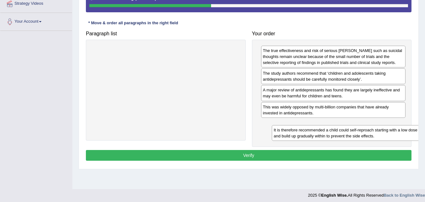
drag, startPoint x: 164, startPoint y: 48, endPoint x: 328, endPoint y: 121, distance: 179.0
click at [340, 125] on div "It is therefore recommended a child could self-reproach starting with a low dos…" at bounding box center [346, 133] width 148 height 16
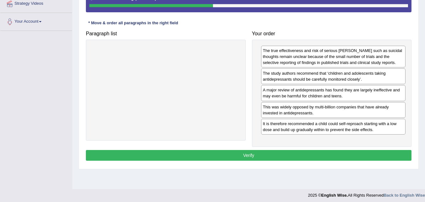
click at [309, 151] on button "Verify" at bounding box center [249, 155] width 326 height 11
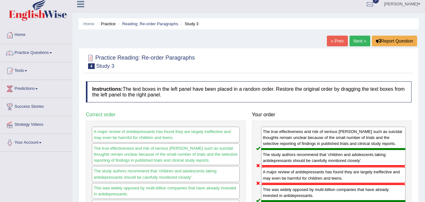
scroll to position [0, 0]
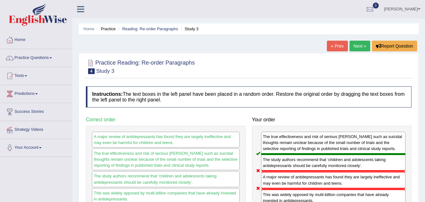
click at [360, 45] on link "Next »" at bounding box center [360, 46] width 21 height 11
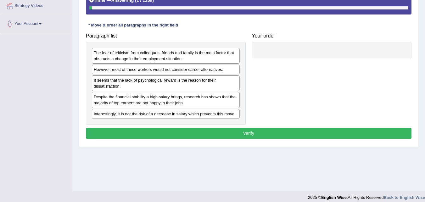
scroll to position [126, 0]
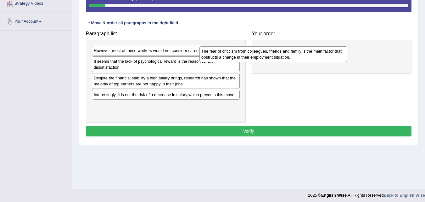
drag, startPoint x: 136, startPoint y: 52, endPoint x: 268, endPoint y: 46, distance: 132.3
click at [268, 46] on div "The fear of criticism from colleagues, friends and family is the main factor th…" at bounding box center [274, 54] width 148 height 16
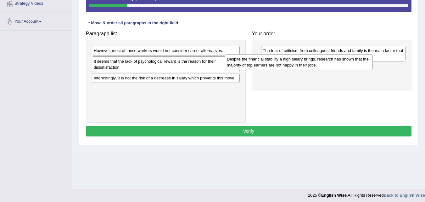
drag, startPoint x: 161, startPoint y: 86, endPoint x: 306, endPoint y: 66, distance: 145.9
click at [306, 66] on div "Despite the financial stability a high salary brings, research has shown that t…" at bounding box center [299, 62] width 148 height 16
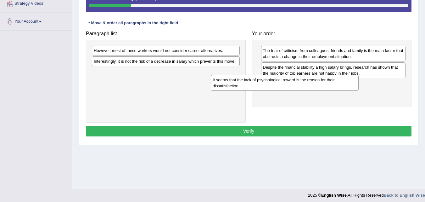
drag, startPoint x: 183, startPoint y: 70, endPoint x: 302, endPoint y: 88, distance: 120.4
click at [302, 88] on div "It seems that the lack of psychological reward is the reason for their dissatis…" at bounding box center [285, 83] width 148 height 16
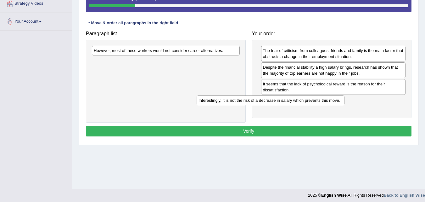
drag, startPoint x: 219, startPoint y: 63, endPoint x: 325, endPoint y: 103, distance: 113.2
click at [325, 103] on div "Interestingly, it is not the risk of a decrease in salary which prevents this m…" at bounding box center [271, 100] width 148 height 10
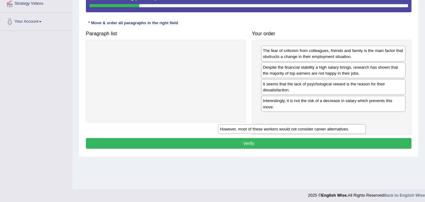
drag, startPoint x: 220, startPoint y: 54, endPoint x: 354, endPoint y: 116, distance: 148.0
click at [354, 124] on div "However, most of these workers would not consider career alternatives." at bounding box center [292, 129] width 148 height 10
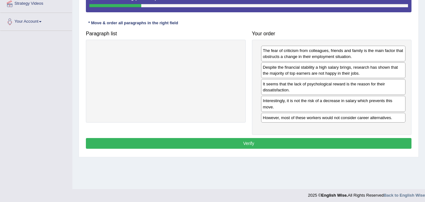
click at [332, 142] on button "Verify" at bounding box center [249, 143] width 326 height 11
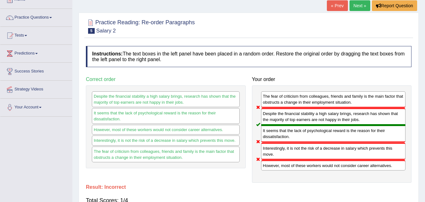
scroll to position [31, 0]
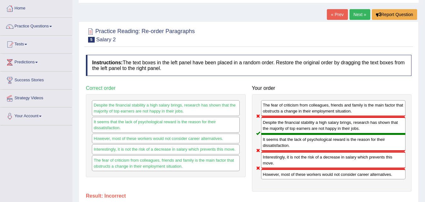
click at [364, 17] on link "Next »" at bounding box center [360, 14] width 21 height 11
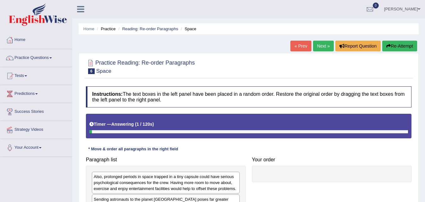
scroll to position [129, 0]
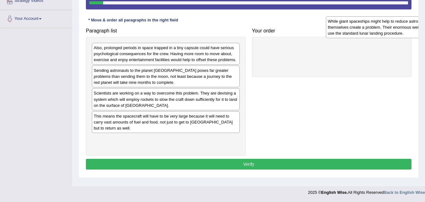
drag, startPoint x: 187, startPoint y: 140, endPoint x: 421, endPoint y: 29, distance: 259.3
click at [421, 29] on div "Home Practice Reading: Re-order Paragraphs Space « Prev Next » Report Question …" at bounding box center [248, 28] width 353 height 315
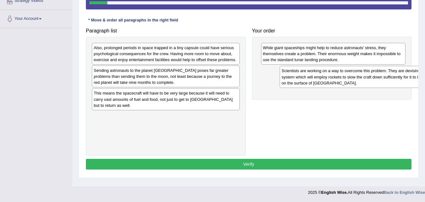
drag, startPoint x: 159, startPoint y: 106, endPoint x: 347, endPoint y: 83, distance: 189.8
click at [347, 83] on div "Scientists are working on a way to overcome this problem. They are devising a s…" at bounding box center [354, 77] width 148 height 22
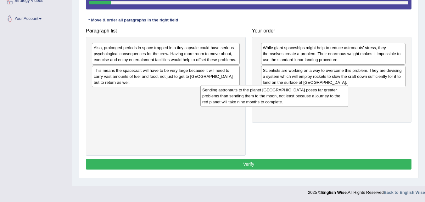
drag, startPoint x: 186, startPoint y: 84, endPoint x: 420, endPoint y: 121, distance: 236.8
click at [348, 107] on div "Sending astronauts to the planet Mars poses far greater problems than sending t…" at bounding box center [274, 96] width 148 height 22
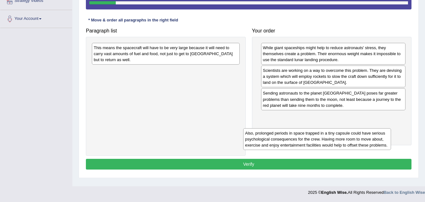
drag, startPoint x: 187, startPoint y: 62, endPoint x: 337, endPoint y: 138, distance: 168.8
click at [338, 147] on div "Also, prolonged periods in space trapped in a tiny capsule could have serious p…" at bounding box center [317, 139] width 148 height 22
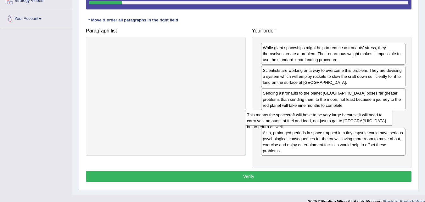
drag, startPoint x: 201, startPoint y: 50, endPoint x: 356, endPoint y: 117, distance: 168.2
click at [356, 117] on div "This means the spacecraft will have to be very large because it will need to ca…" at bounding box center [319, 118] width 148 height 16
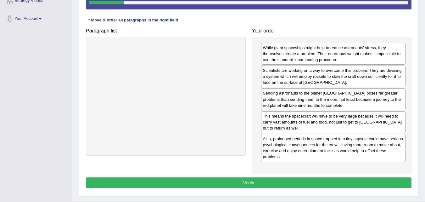
click at [341, 182] on button "Verify" at bounding box center [249, 182] width 326 height 11
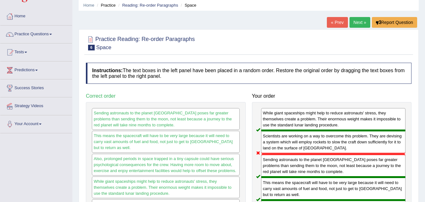
scroll to position [3, 0]
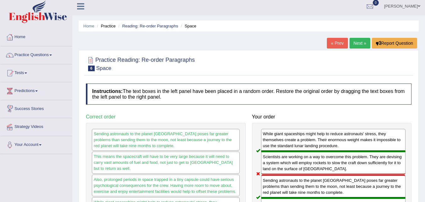
click at [358, 39] on link "Next »" at bounding box center [360, 43] width 21 height 11
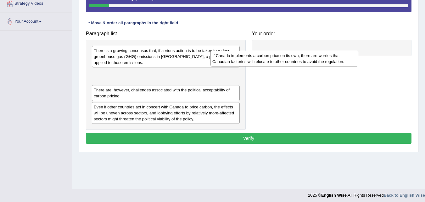
drag, startPoint x: 143, startPoint y: 74, endPoint x: 267, endPoint y: 52, distance: 125.9
click at [267, 52] on div "If Canada implements a carbon price on its own, there are worries that Canadian…" at bounding box center [285, 59] width 148 height 16
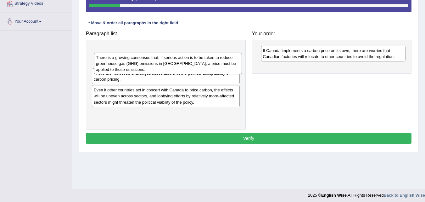
drag, startPoint x: 187, startPoint y: 55, endPoint x: 180, endPoint y: 54, distance: 7.0
click at [180, 54] on div "There is a growing consensus that, if serious action is to be taken to reduce g…" at bounding box center [168, 64] width 148 height 22
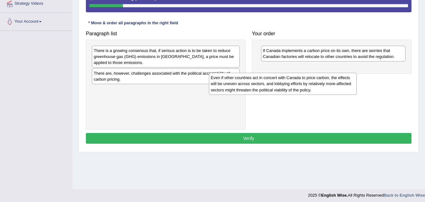
drag, startPoint x: 193, startPoint y: 102, endPoint x: 310, endPoint y: 89, distance: 117.7
click at [310, 89] on div "Even if other countries act in concert with Canada to price carbon, the effects…" at bounding box center [283, 84] width 148 height 22
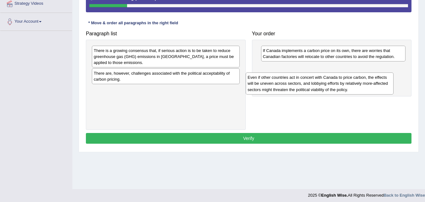
drag, startPoint x: 185, startPoint y: 103, endPoint x: 338, endPoint y: 83, distance: 154.2
click at [338, 88] on div "Even if other countries act in concert with Canada to price carbon, the effects…" at bounding box center [320, 83] width 148 height 22
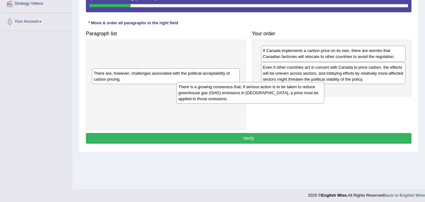
drag, startPoint x: 218, startPoint y: 59, endPoint x: 341, endPoint y: 107, distance: 131.4
click at [324, 104] on div "There is a growing consensus that, if serious action is to be taken to reduce g…" at bounding box center [251, 93] width 148 height 22
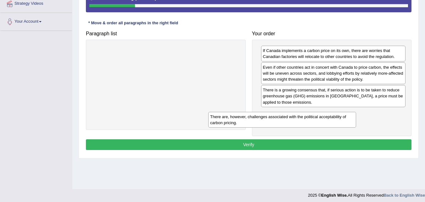
drag, startPoint x: 199, startPoint y: 55, endPoint x: 315, endPoint y: 121, distance: 133.9
click at [315, 121] on div "There are, however, challenges associated with the political acceptability of c…" at bounding box center [282, 120] width 148 height 16
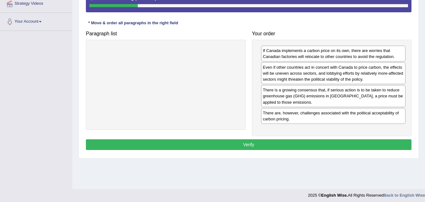
click at [314, 145] on button "Verify" at bounding box center [249, 144] width 326 height 11
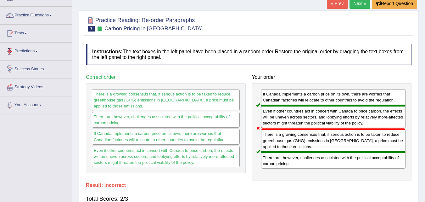
scroll to position [31, 0]
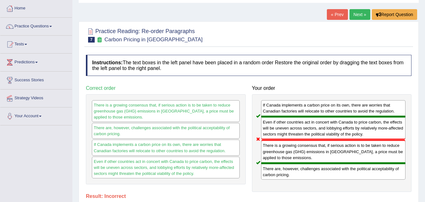
click at [30, 46] on link "Tests" at bounding box center [36, 44] width 72 height 16
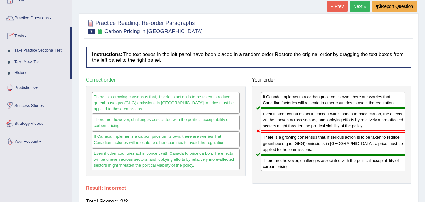
scroll to position [0, 0]
